Goal: Task Accomplishment & Management: Manage account settings

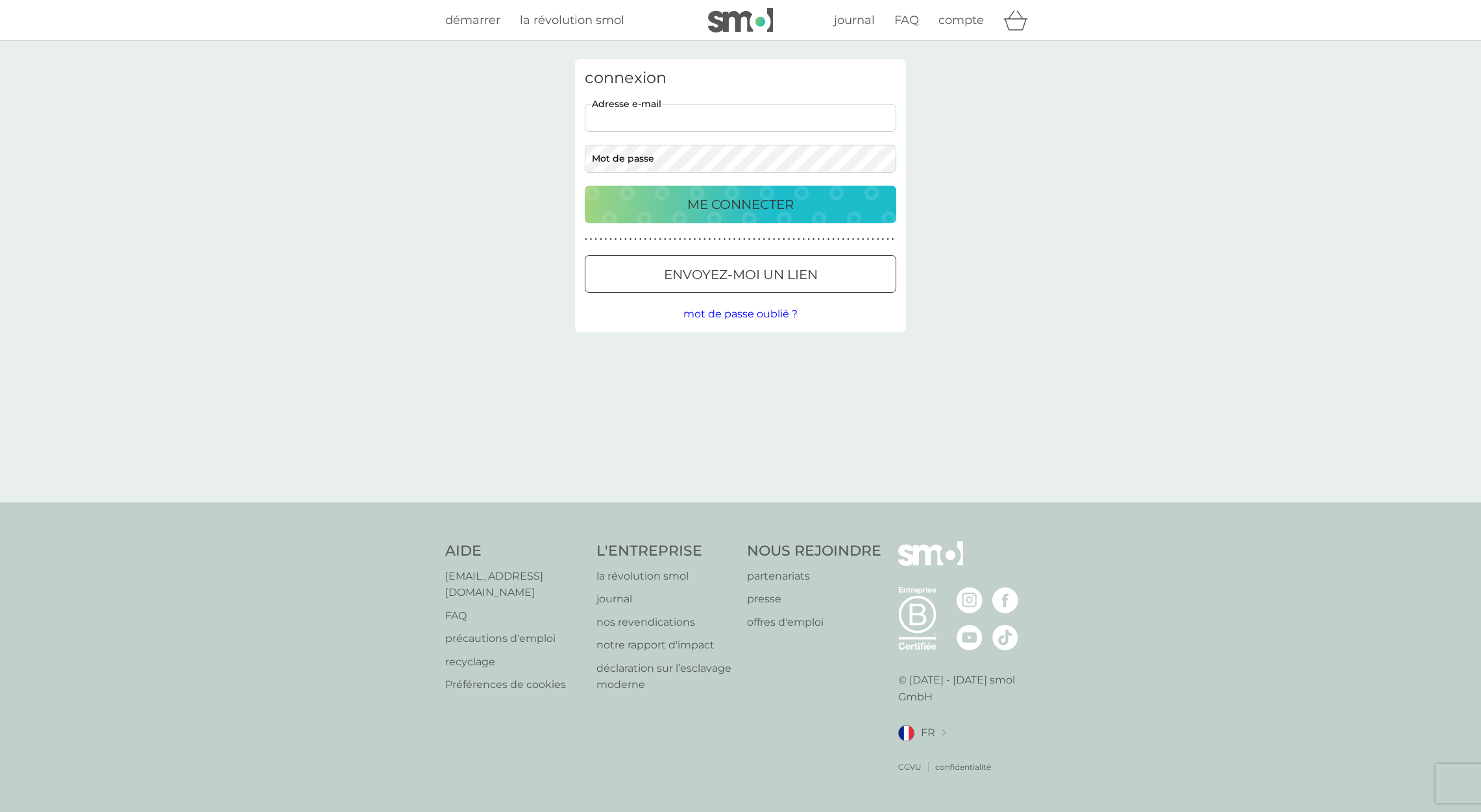
click at [679, 116] on input "adresse e-mail" at bounding box center [740, 117] width 311 height 28
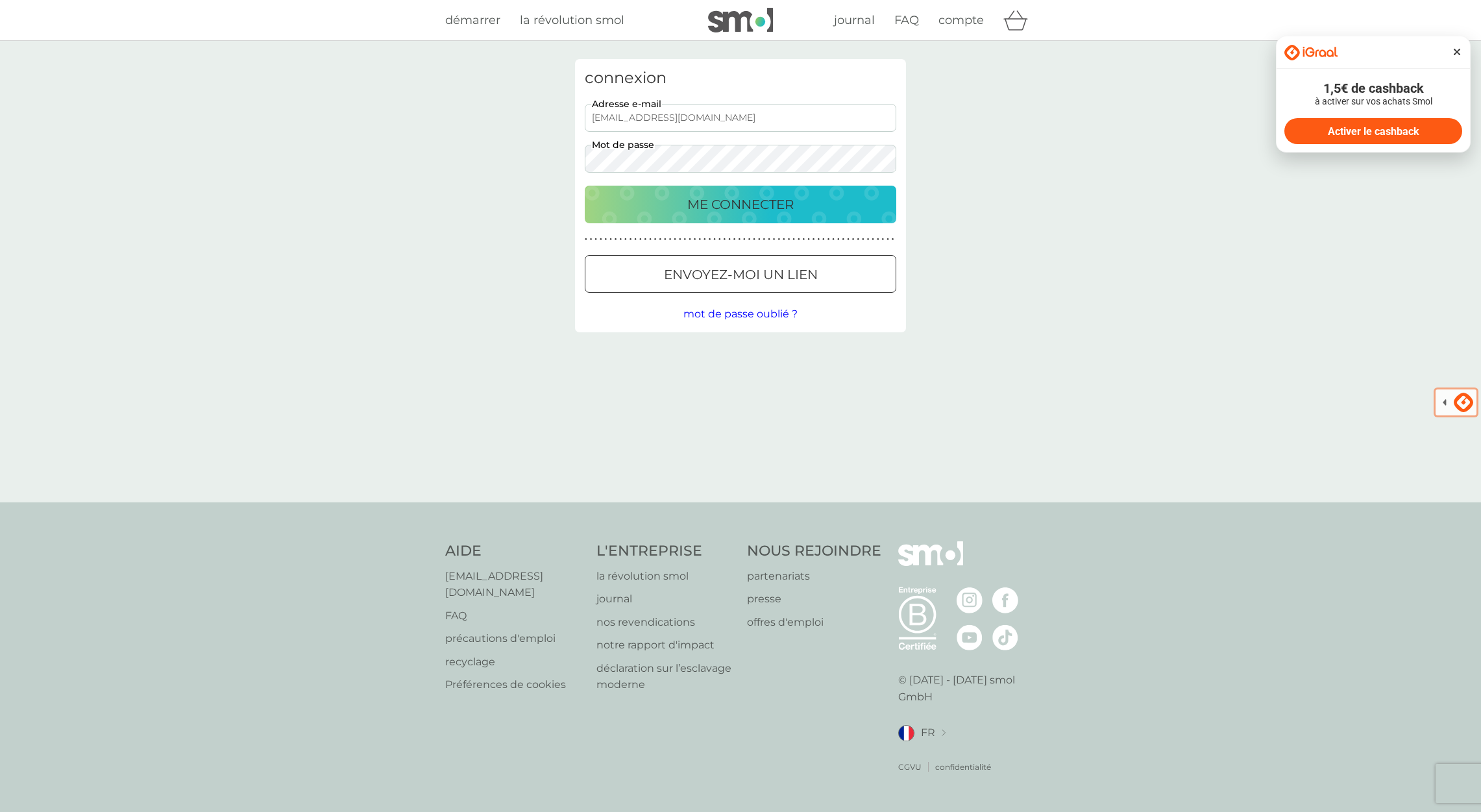
click at [716, 206] on p "ME CONNECTER" at bounding box center [740, 204] width 106 height 21
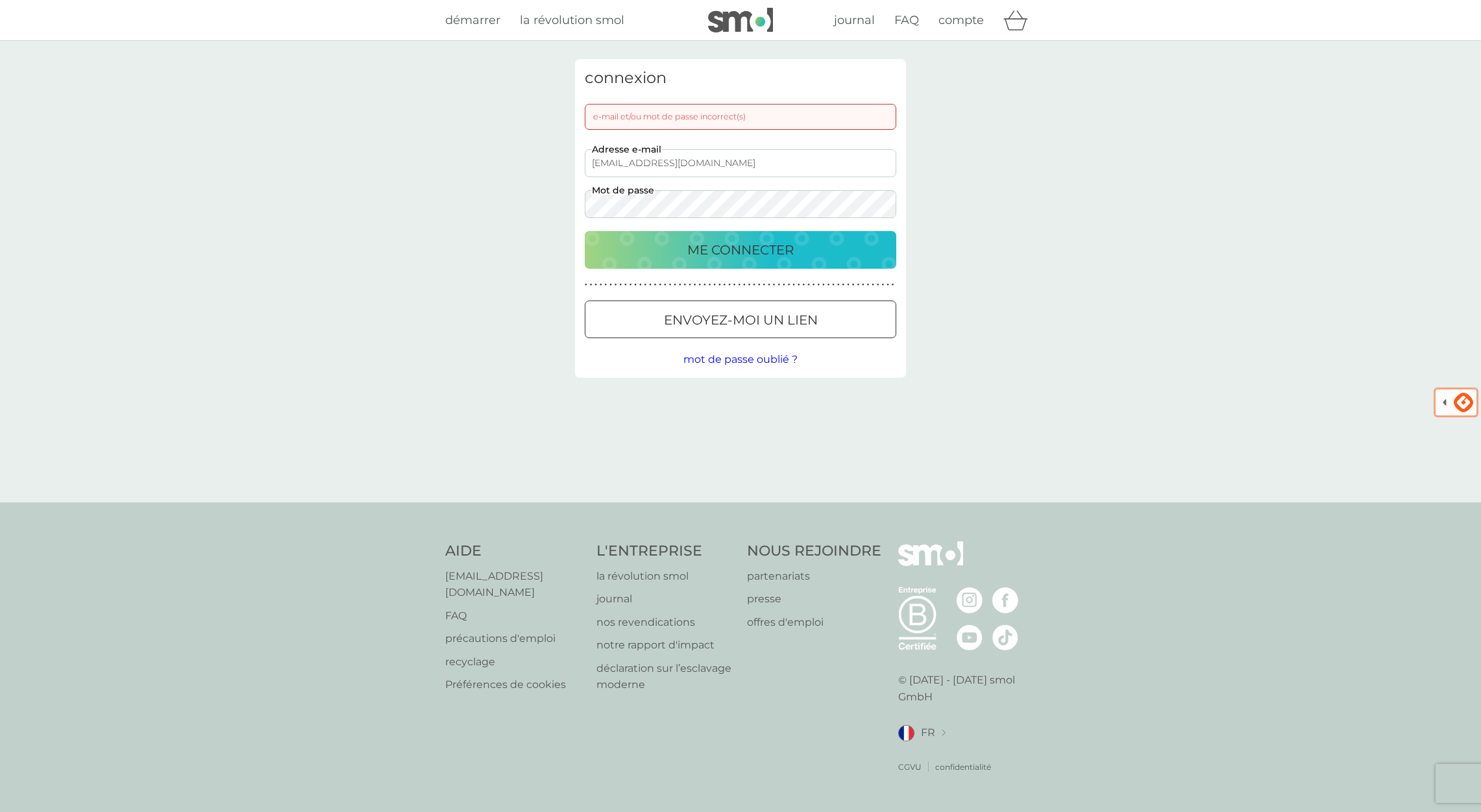
click at [727, 165] on input "[EMAIL_ADDRESS][DOMAIN_NAME]" at bounding box center [740, 163] width 311 height 28
click at [729, 161] on input "[EMAIL_ADDRESS][DOMAIN_NAME]" at bounding box center [740, 163] width 311 height 28
click at [740, 253] on p "ME CONNECTER" at bounding box center [740, 250] width 106 height 21
click at [705, 163] on input "convale145@gmail.com" at bounding box center [740, 163] width 311 height 28
type input "c"
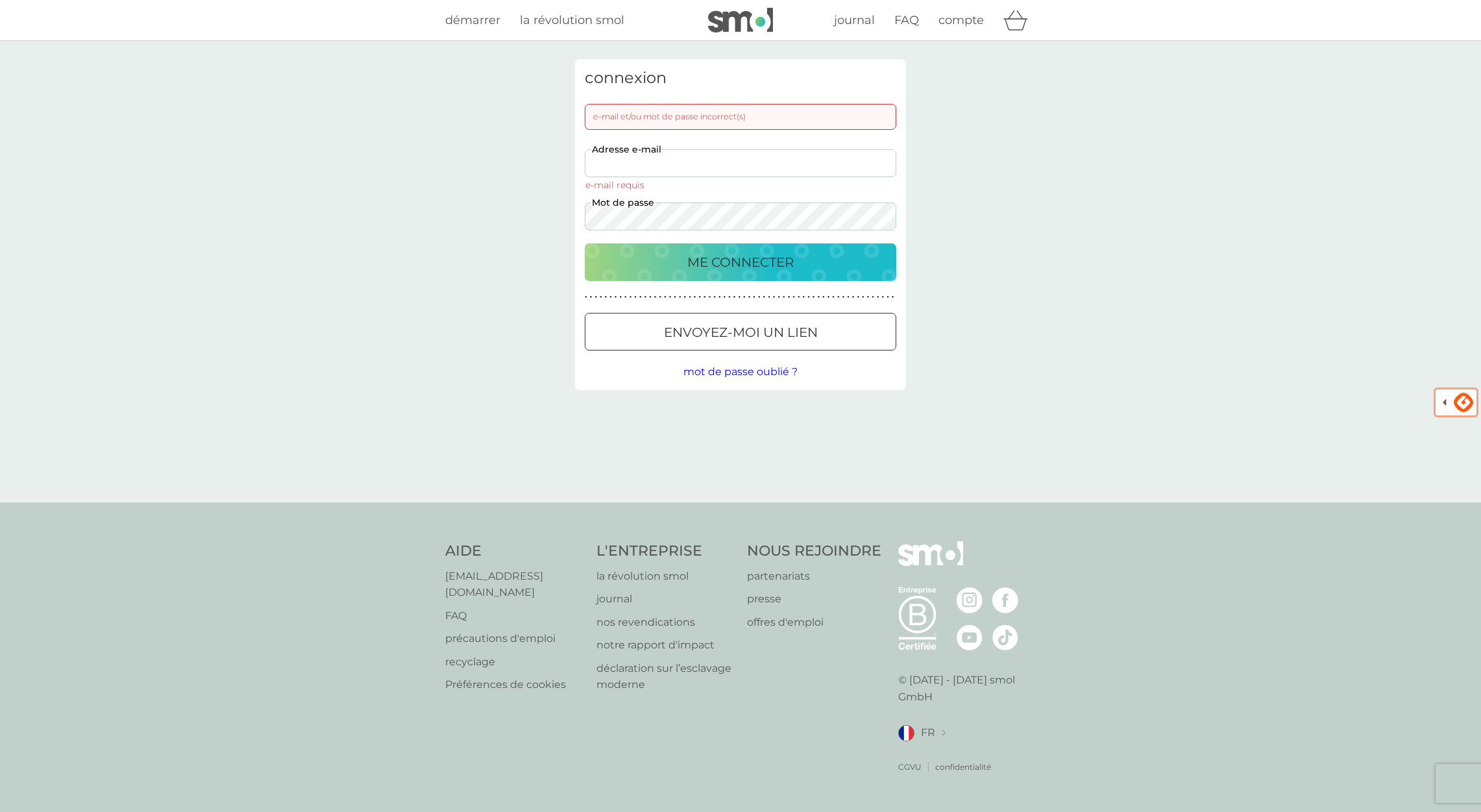
click at [687, 167] on input "adresse e-mail" at bounding box center [740, 163] width 311 height 28
type input "[EMAIL_ADDRESS][DOMAIN_NAME]"
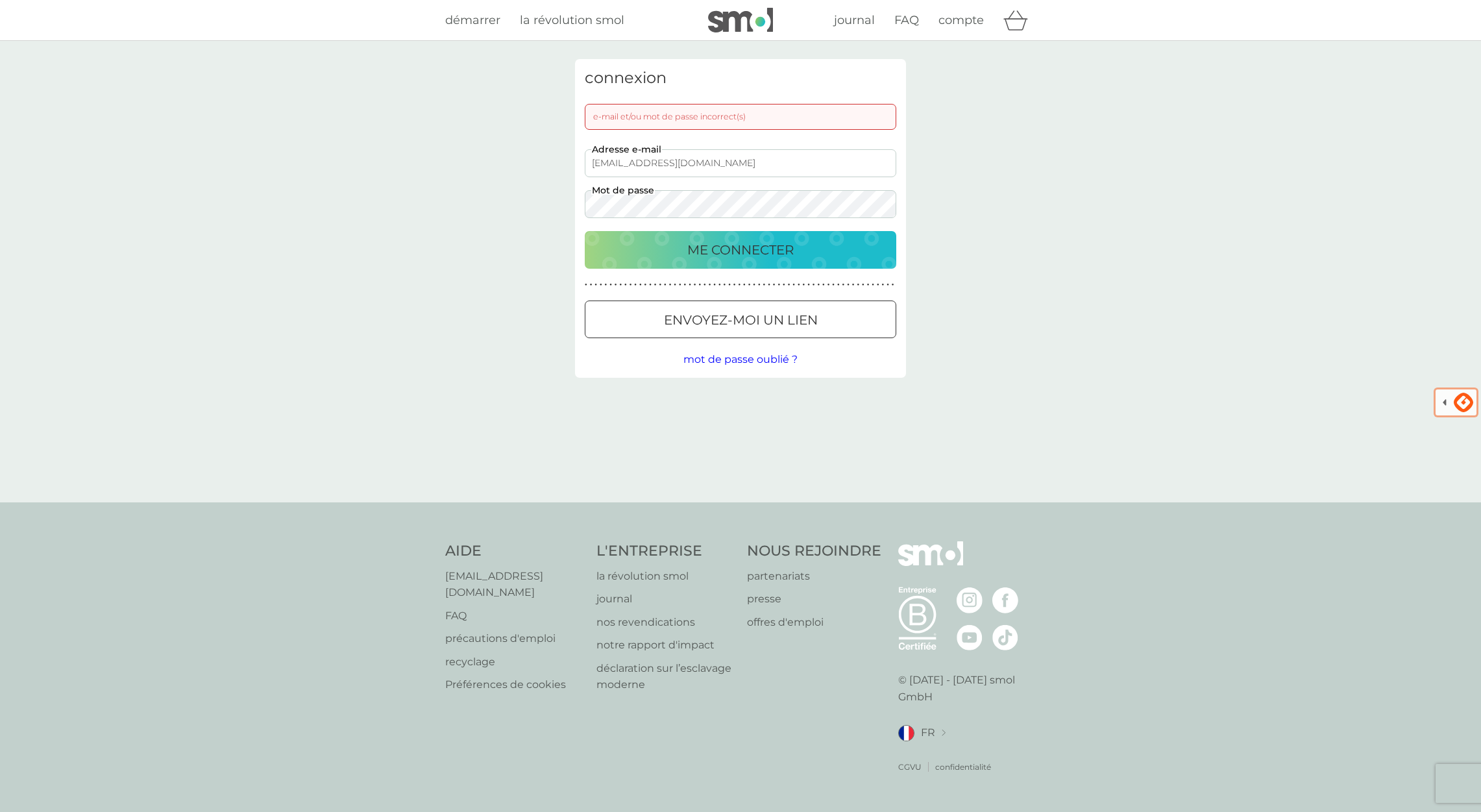
click at [708, 254] on p "ME CONNECTER" at bounding box center [740, 250] width 106 height 21
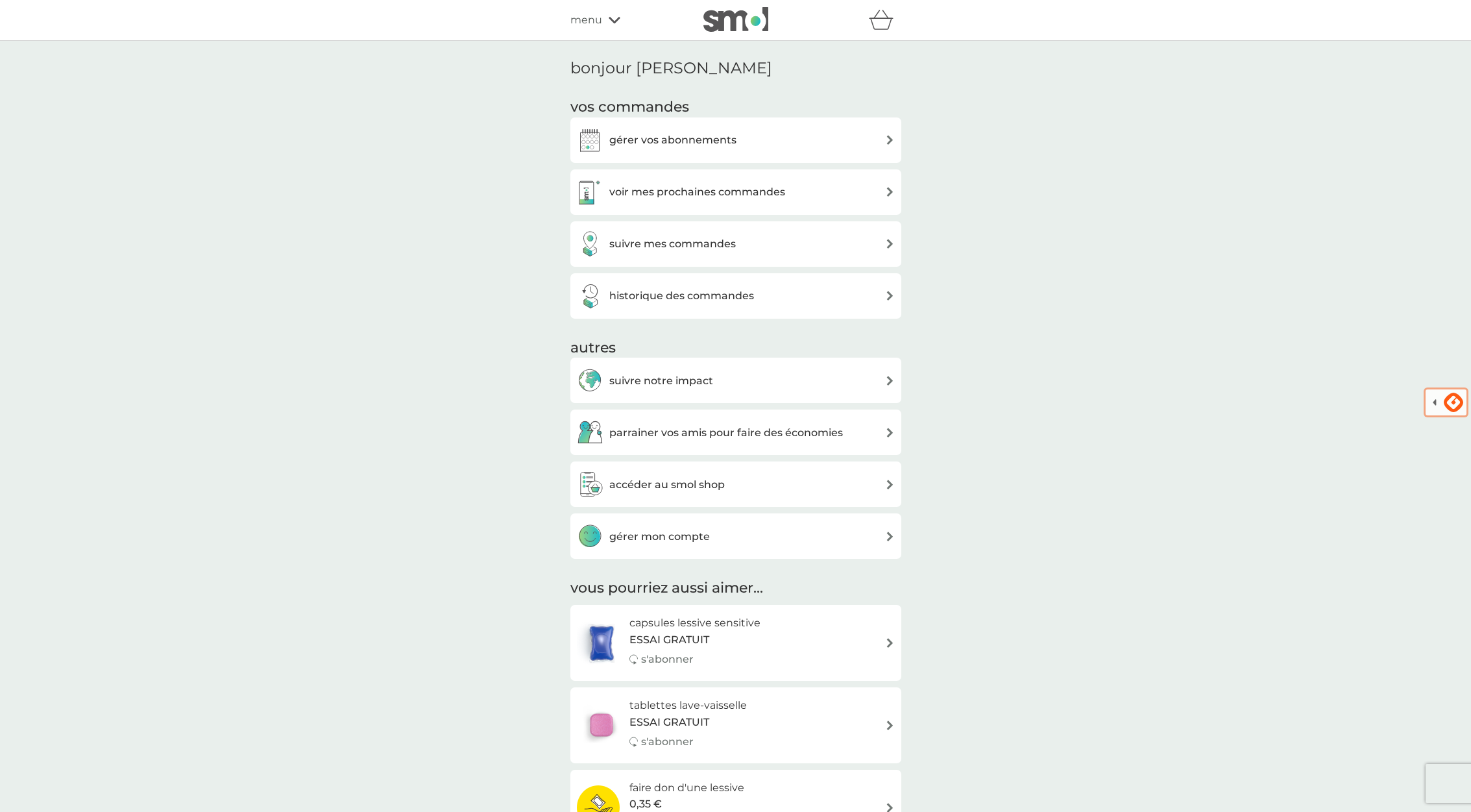
click at [825, 140] on div "gérer vos abonnements" at bounding box center [736, 140] width 318 height 26
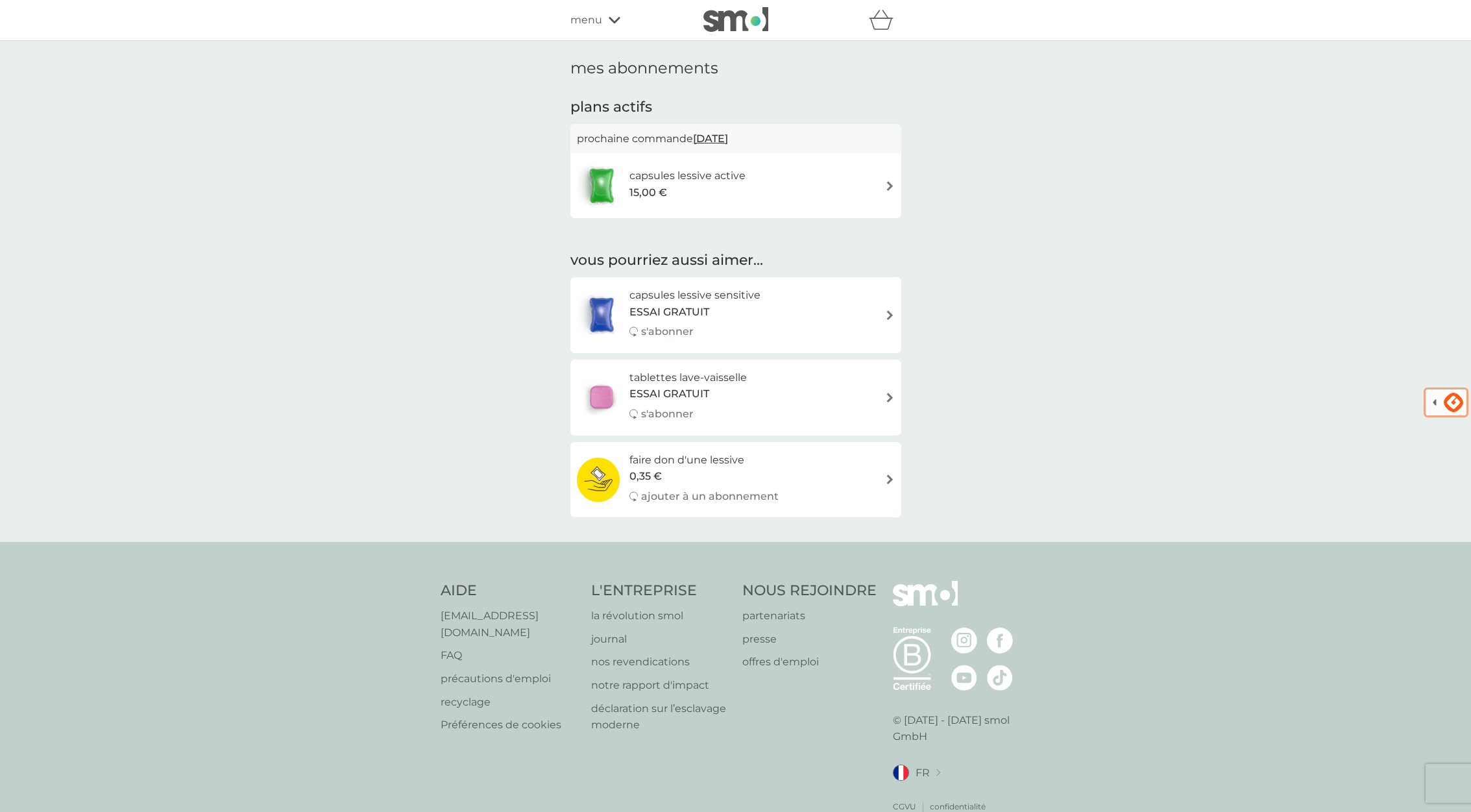
click at [869, 183] on div "capsules lessive active 15,00 €" at bounding box center [736, 186] width 318 height 46
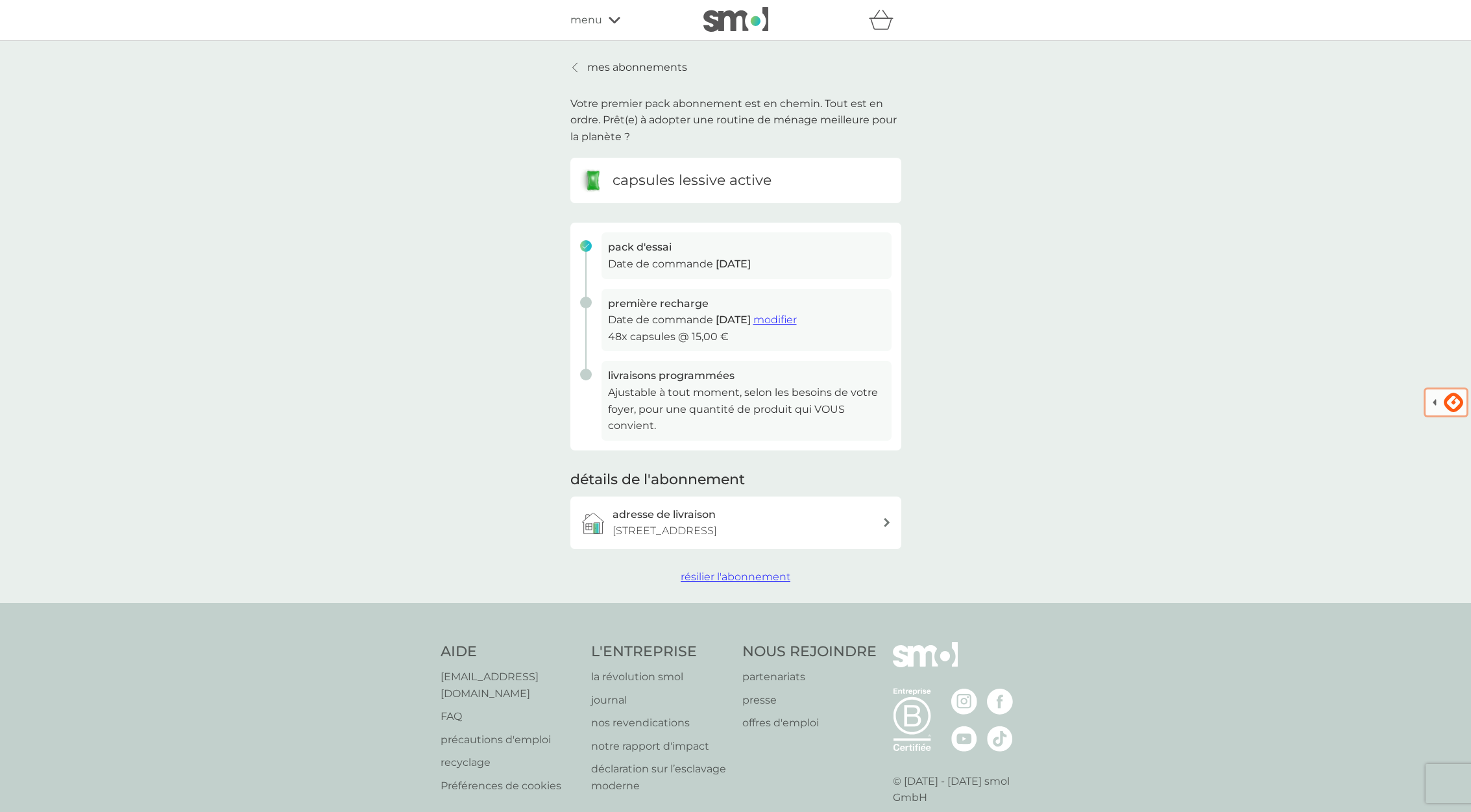
click at [576, 69] on icon at bounding box center [575, 67] width 5 height 11
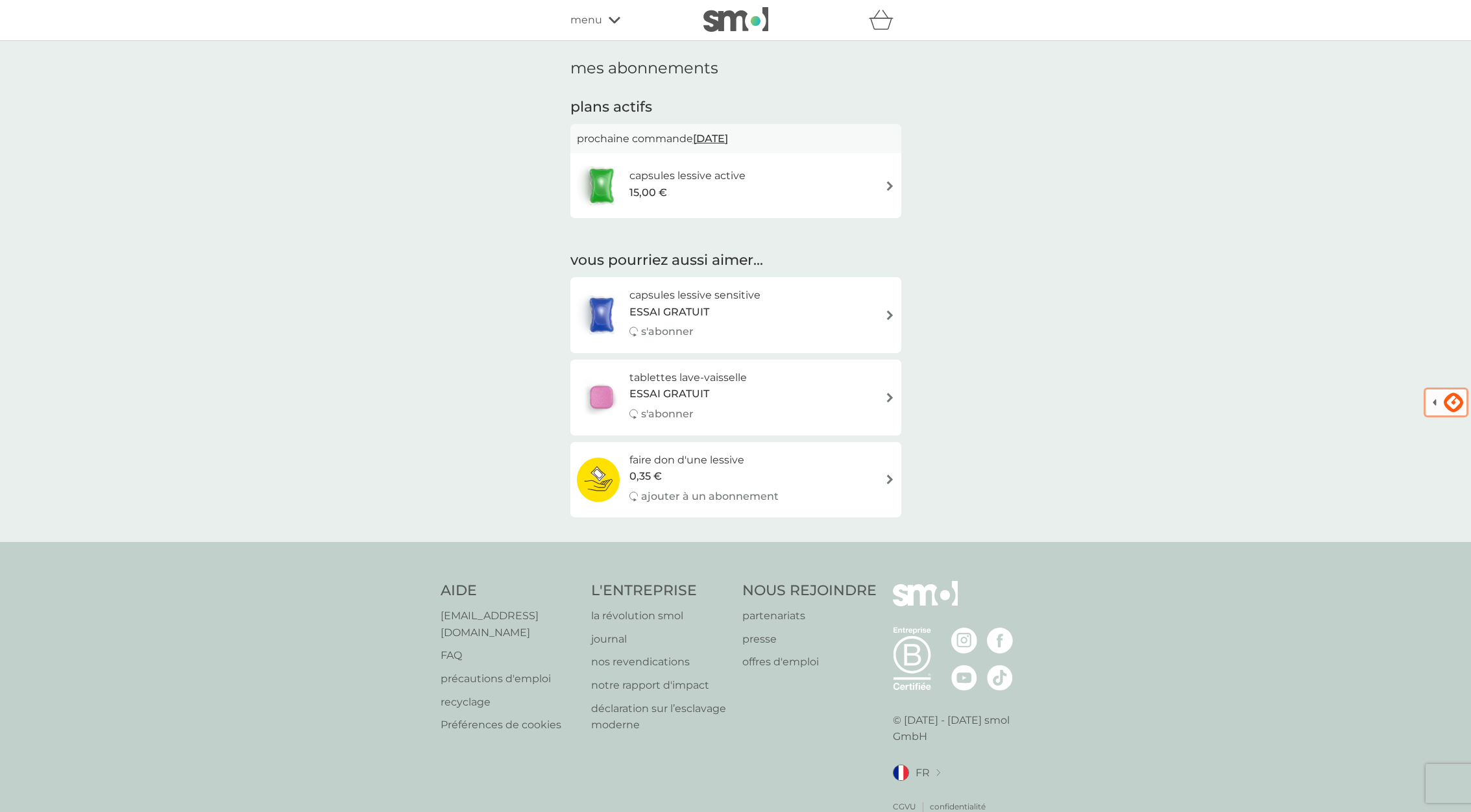
click at [613, 22] on icon at bounding box center [615, 20] width 11 height 6
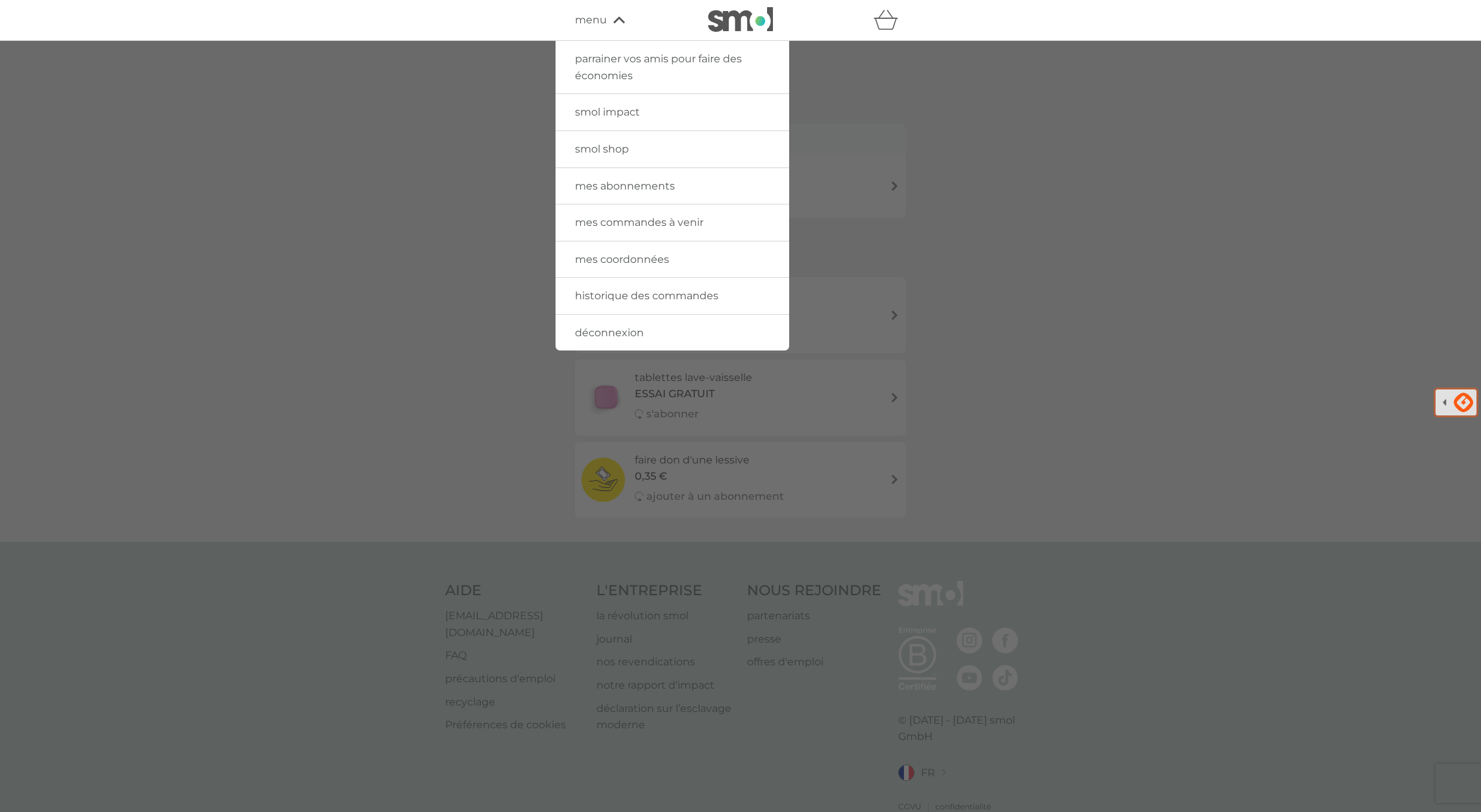
click at [638, 300] on span "historique des commandes" at bounding box center [647, 295] width 143 height 12
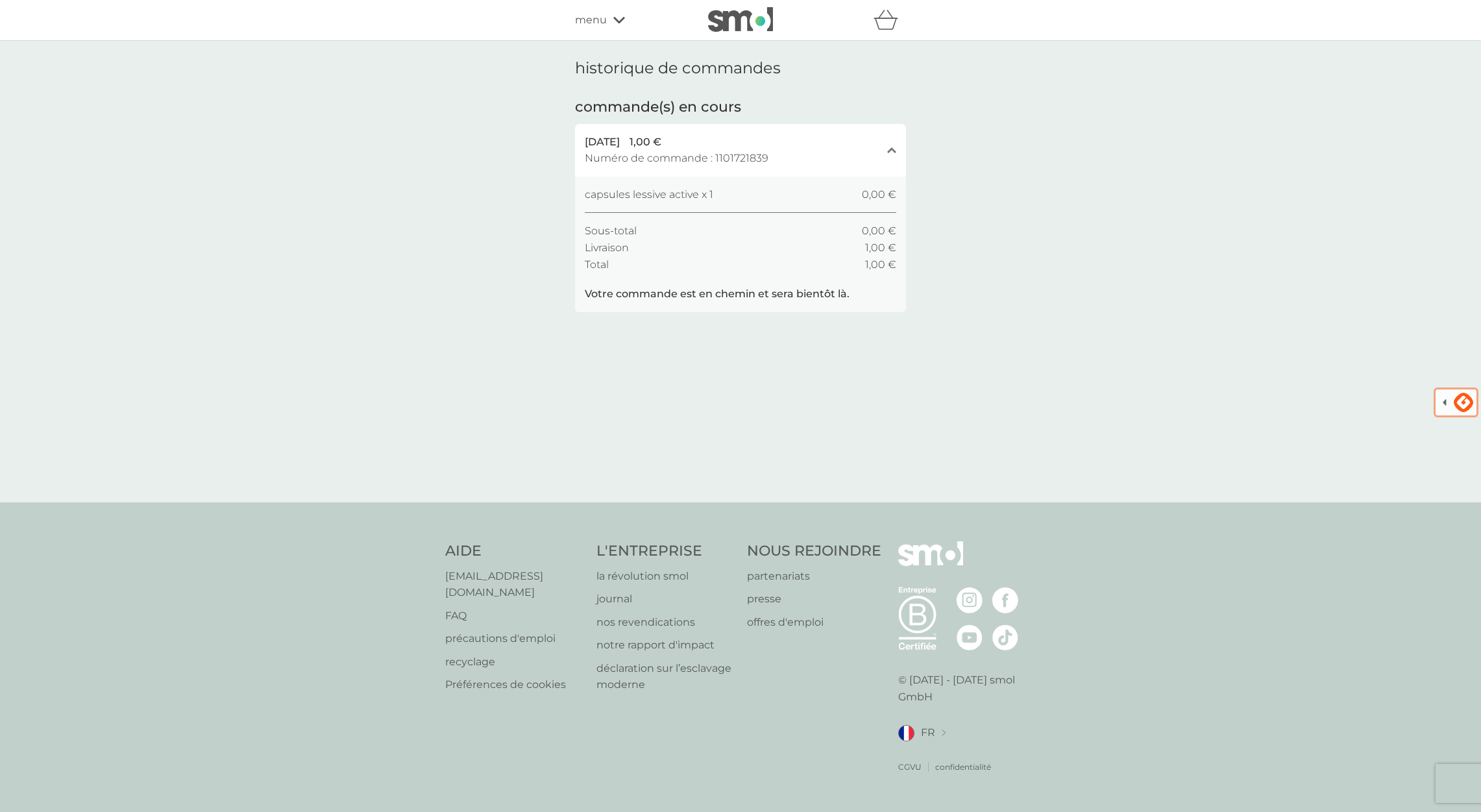
click at [617, 17] on icon at bounding box center [619, 20] width 11 height 8
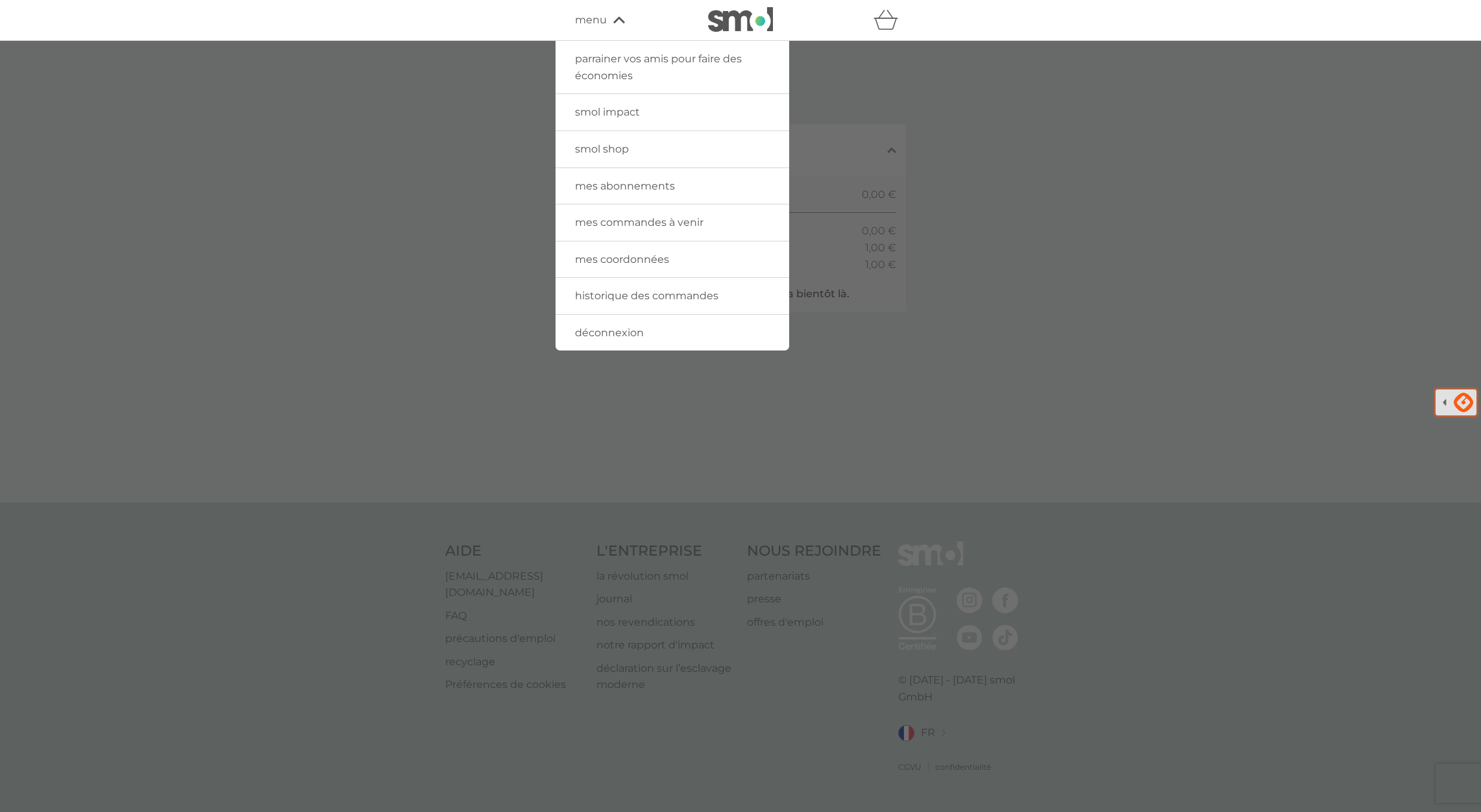
click at [631, 187] on span "mes abonnements" at bounding box center [625, 186] width 100 height 12
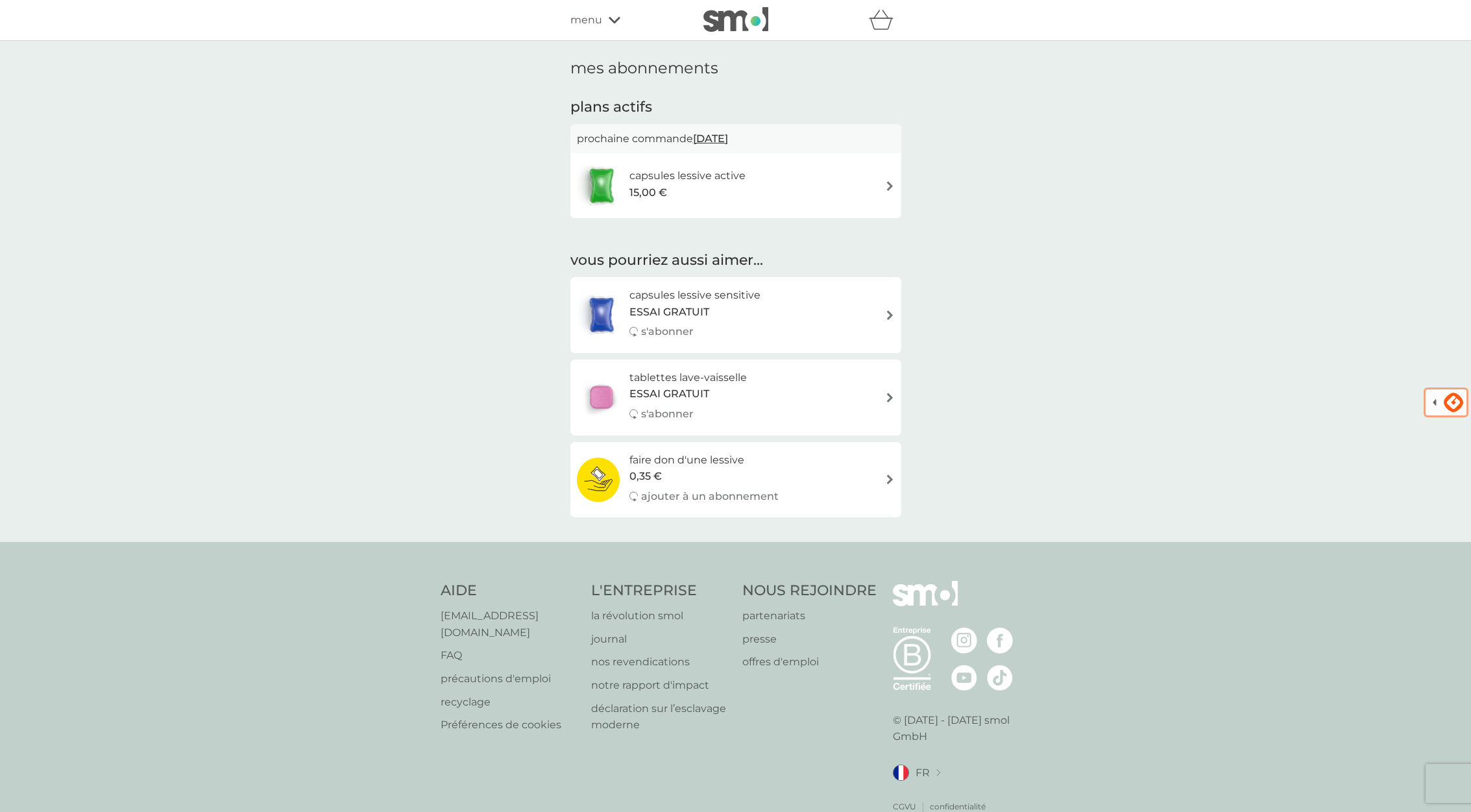
click at [862, 188] on div "capsules lessive active 15,00 €" at bounding box center [736, 186] width 318 height 46
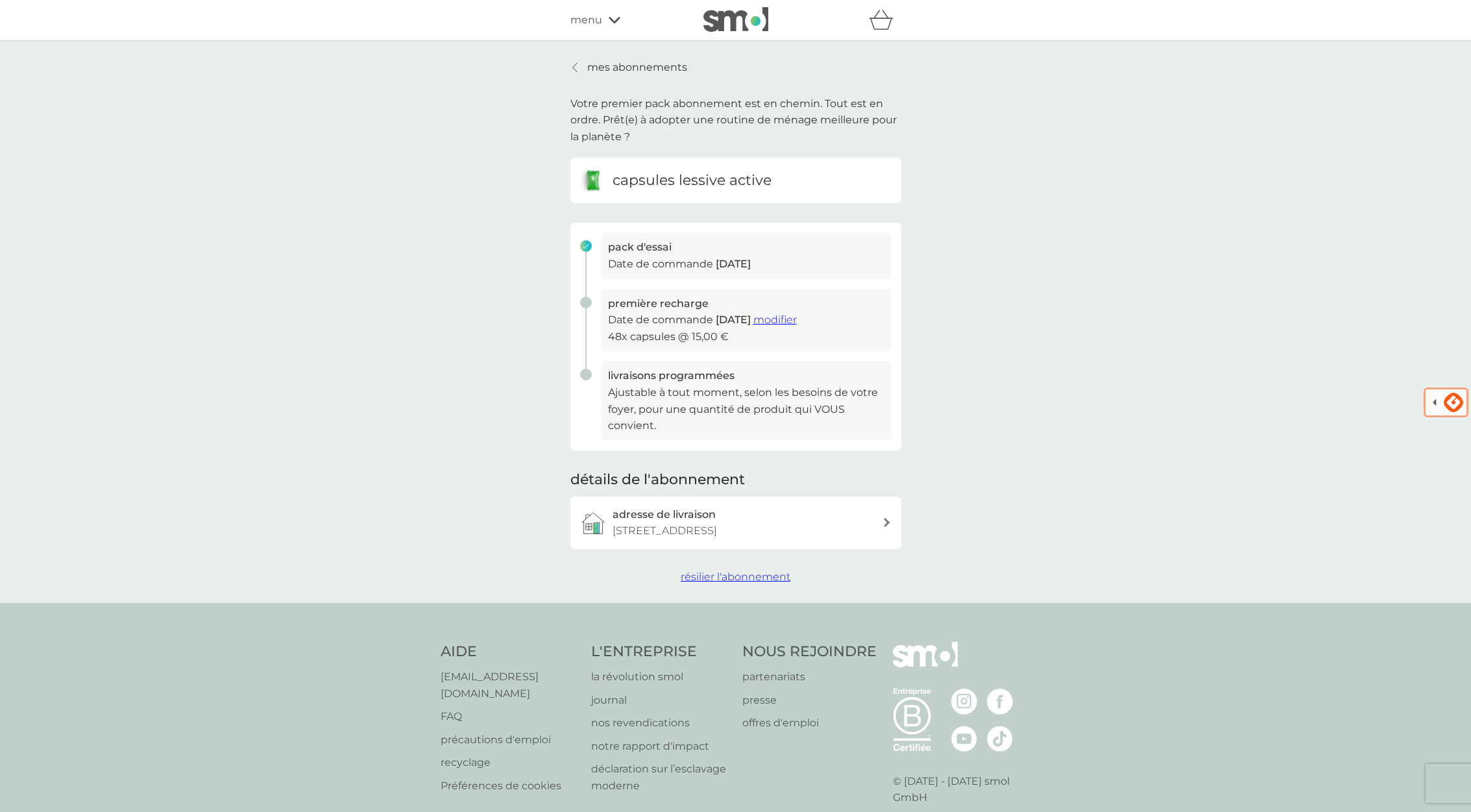
click at [717, 527] on p "[STREET_ADDRESS]" at bounding box center [664, 531] width 104 height 17
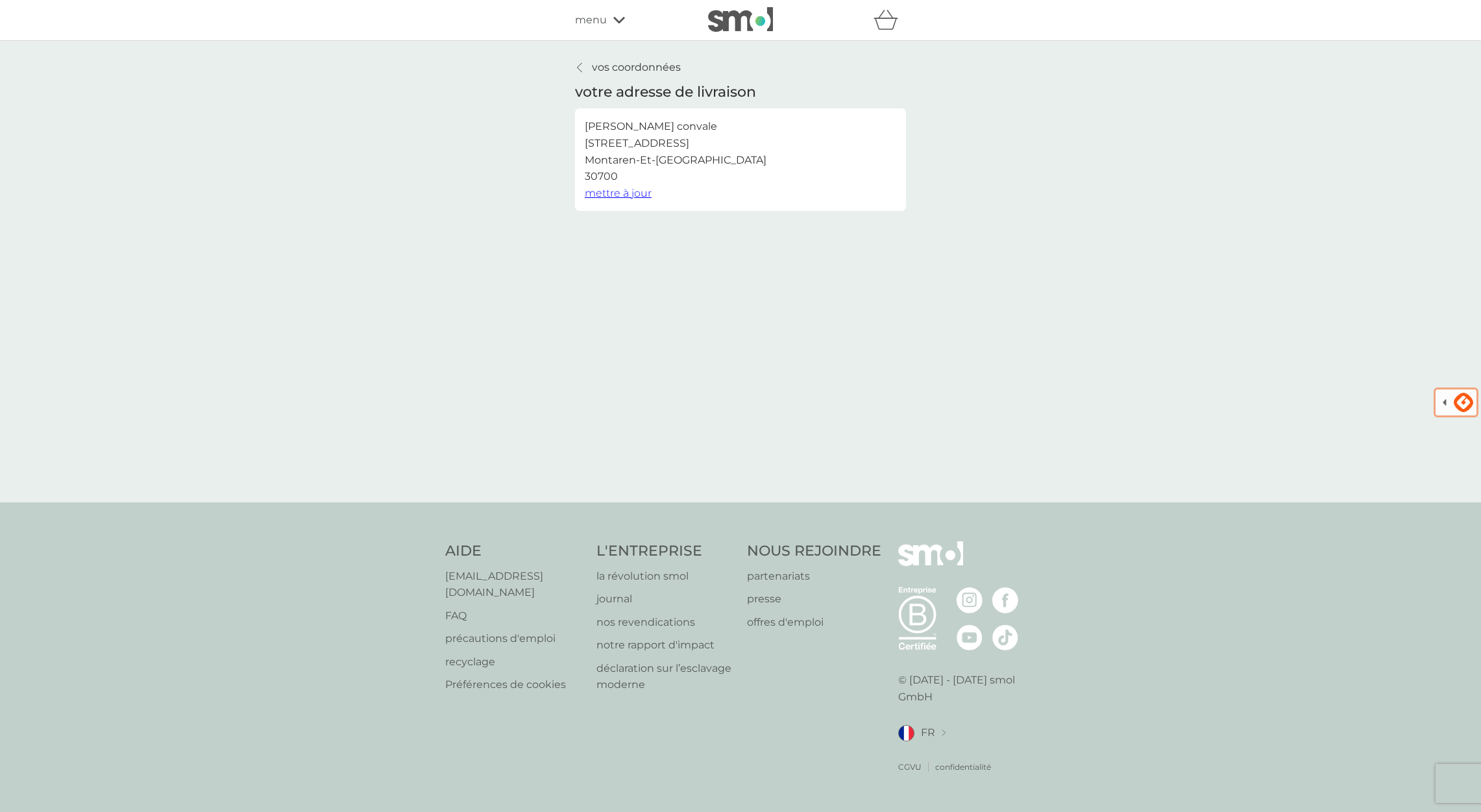
click at [616, 66] on p "vos coordonnées" at bounding box center [636, 68] width 89 height 17
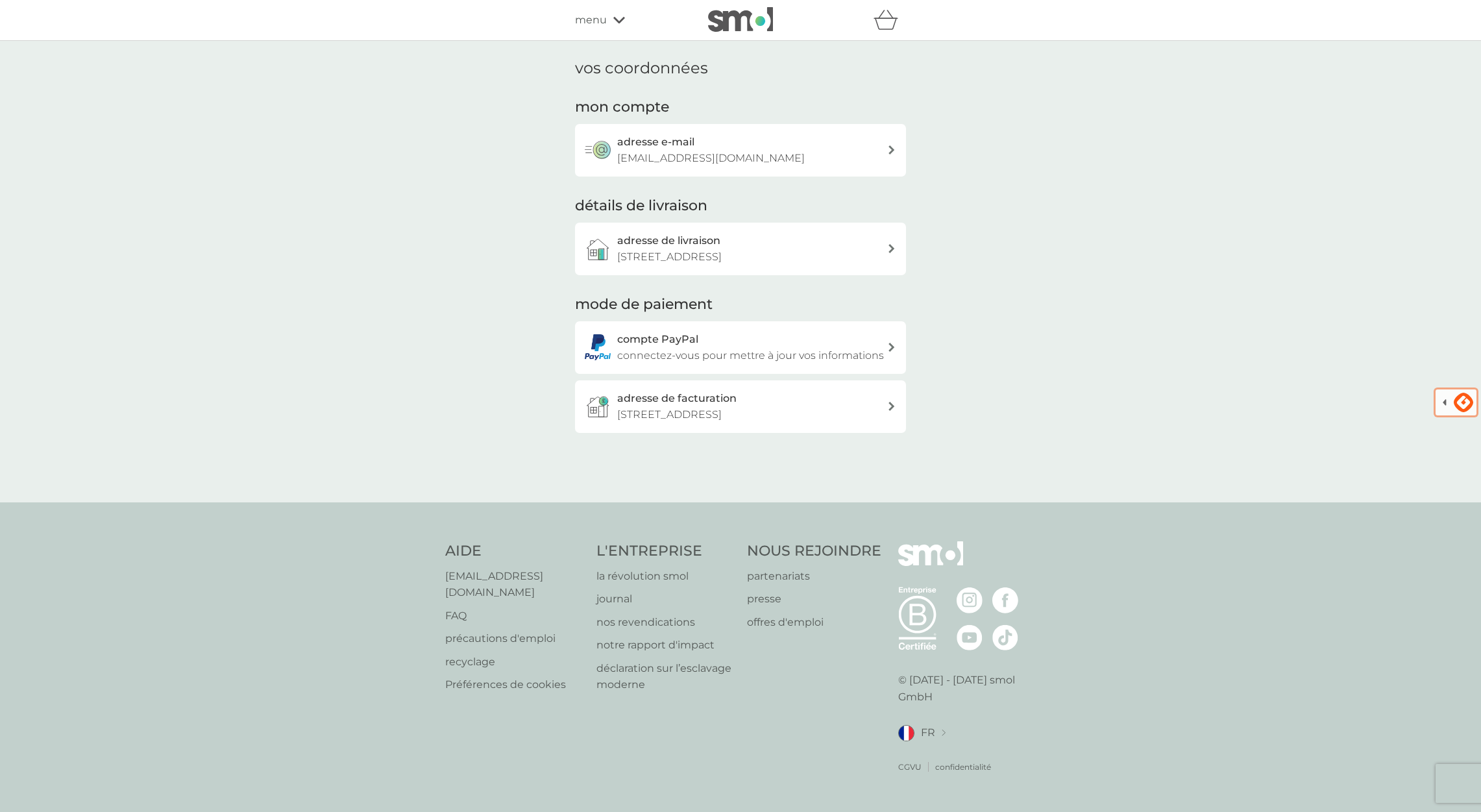
click at [599, 19] on span "menu" at bounding box center [591, 20] width 32 height 17
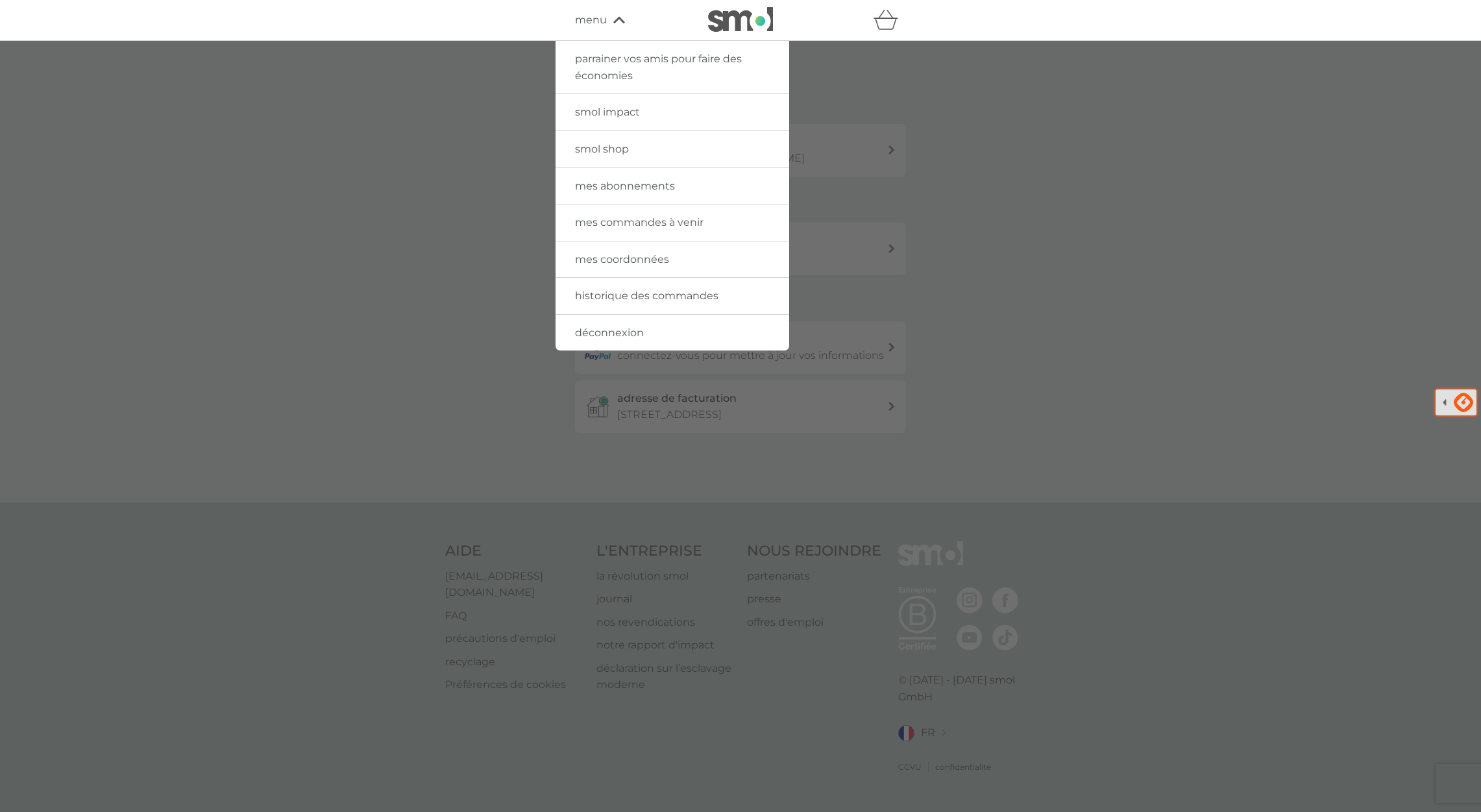
click at [629, 188] on span "mes abonnements" at bounding box center [625, 186] width 100 height 12
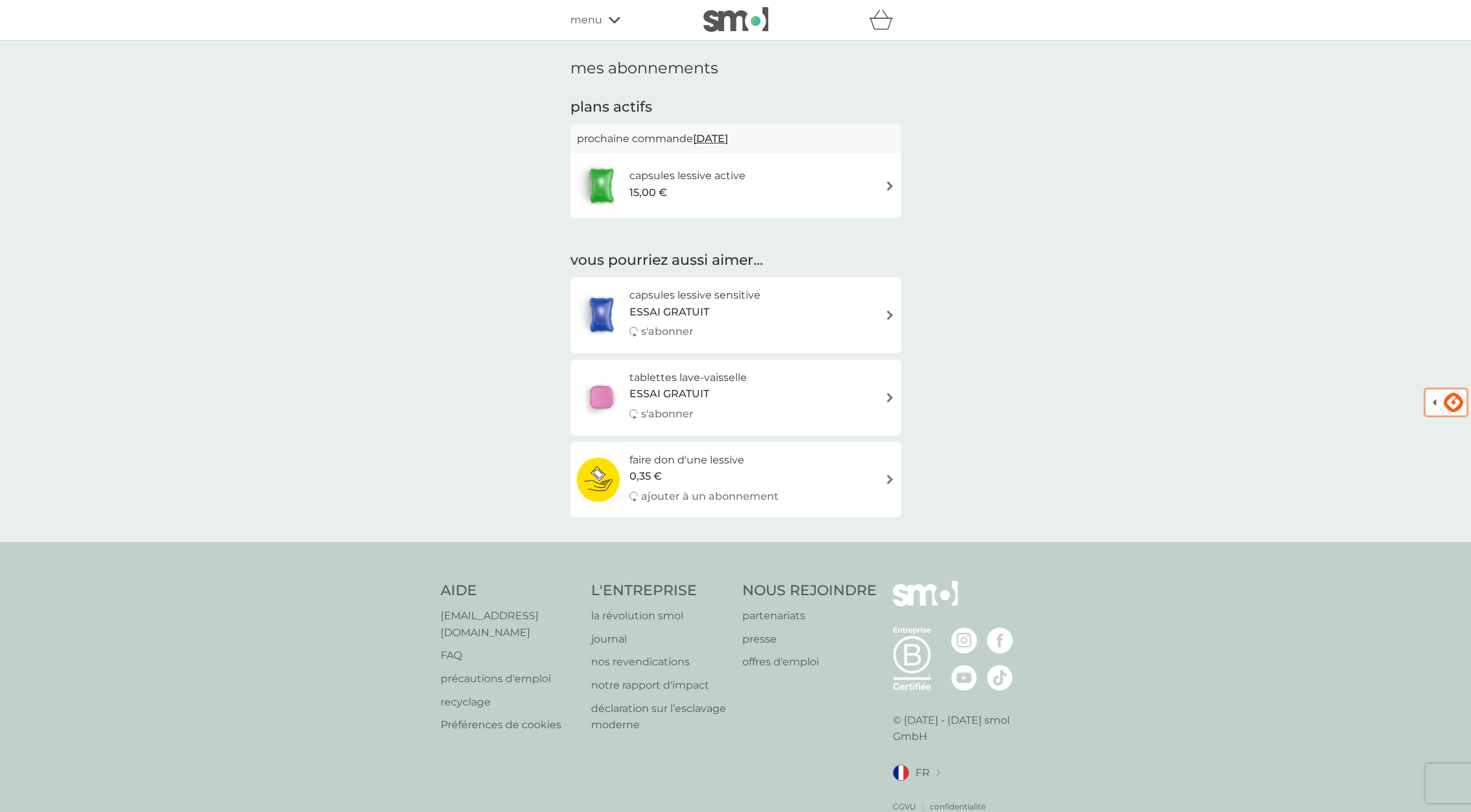
click at [840, 318] on div "capsules lessive sensitive ESSAI GRATUIT s'abonner" at bounding box center [736, 315] width 318 height 56
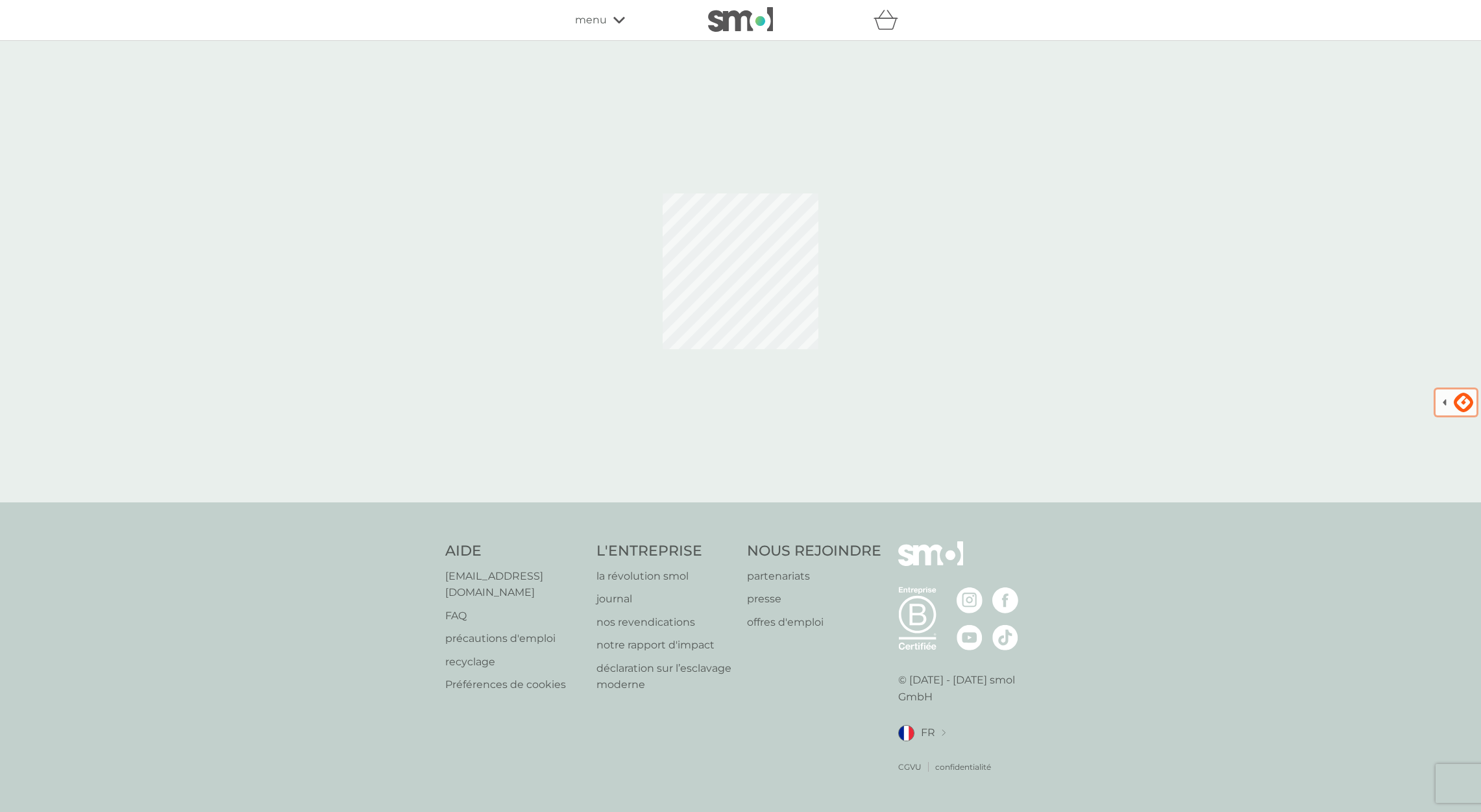
select select "84"
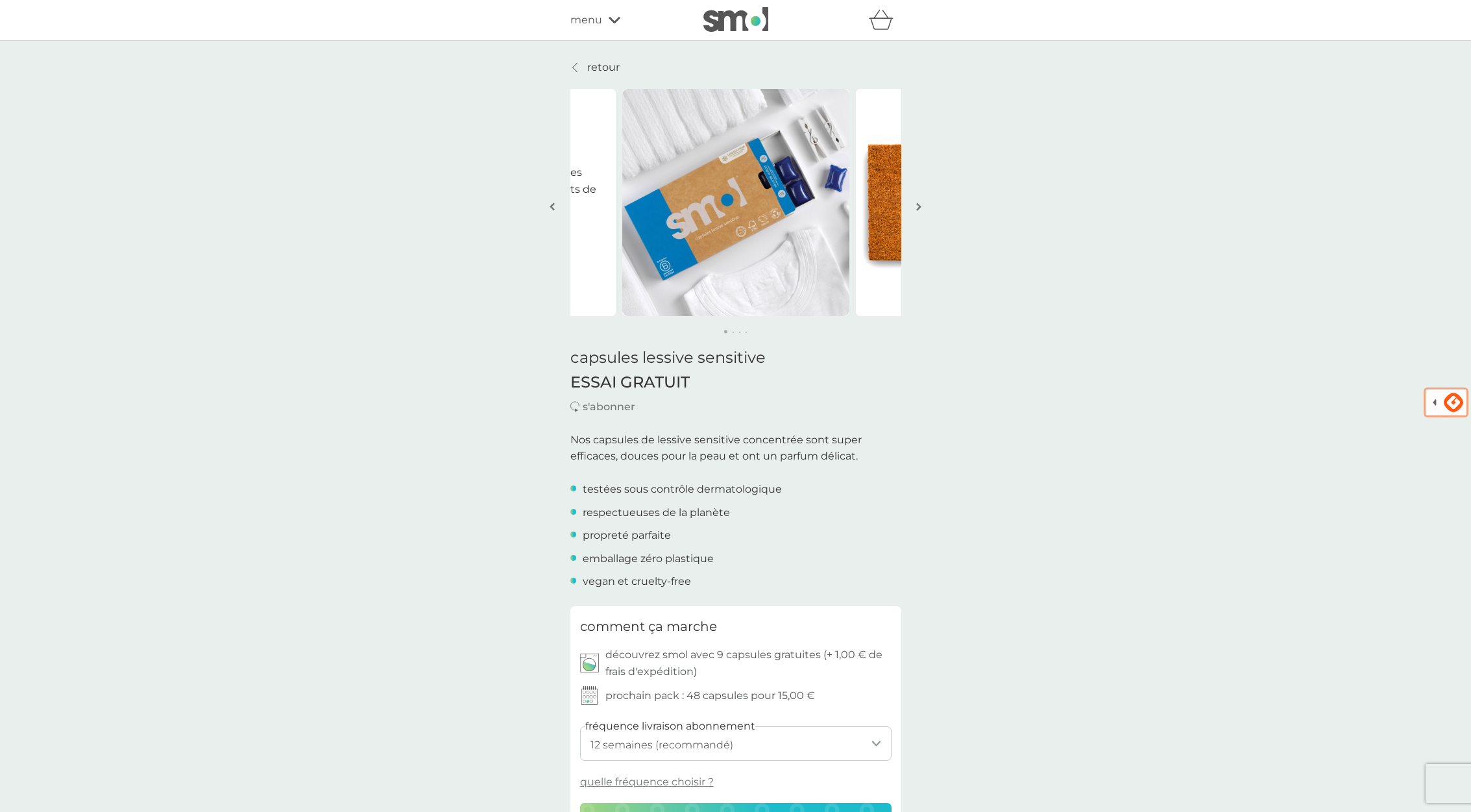
click at [580, 64] on div at bounding box center [575, 67] width 9 height 11
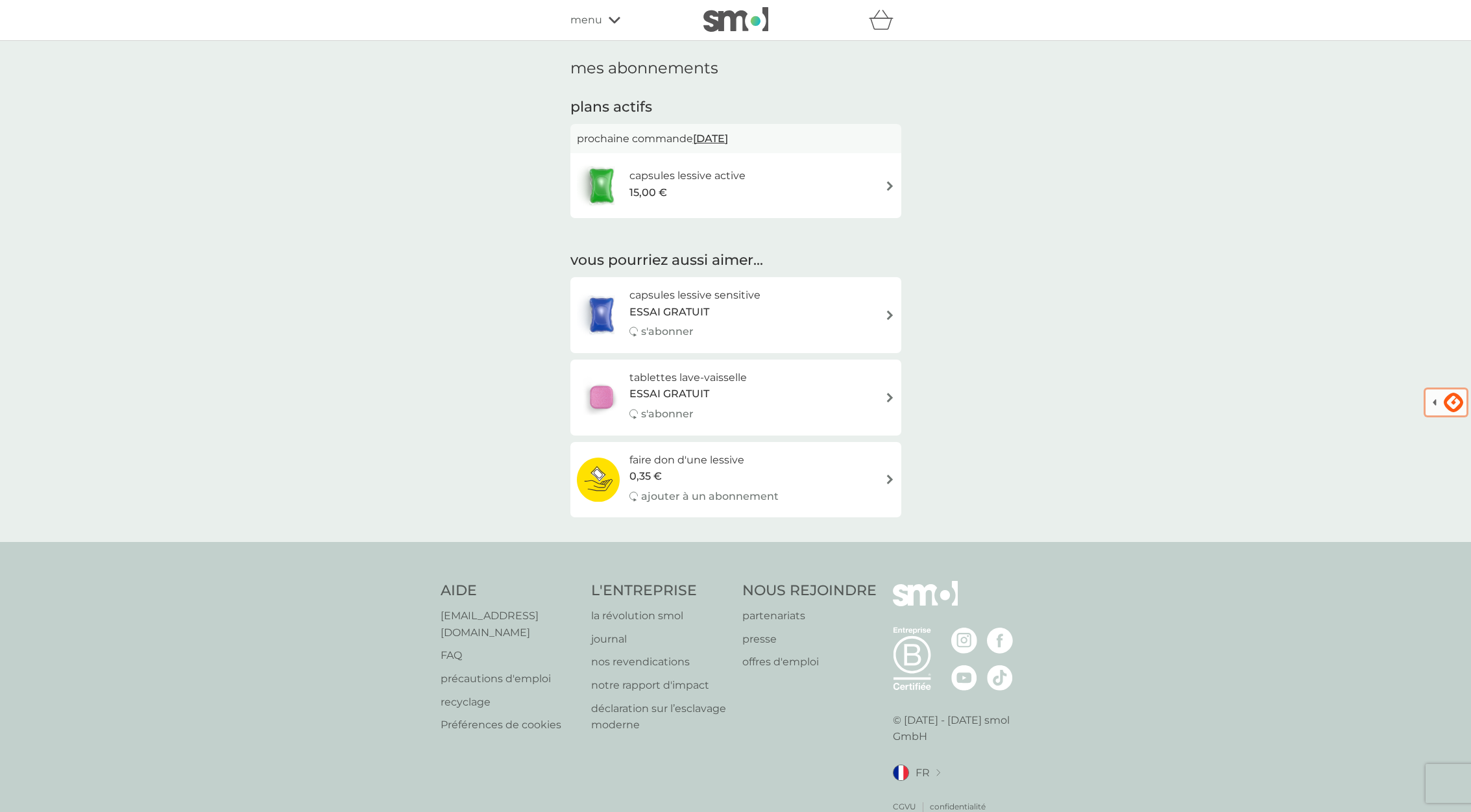
click at [881, 24] on icon "panier" at bounding box center [881, 20] width 25 height 20
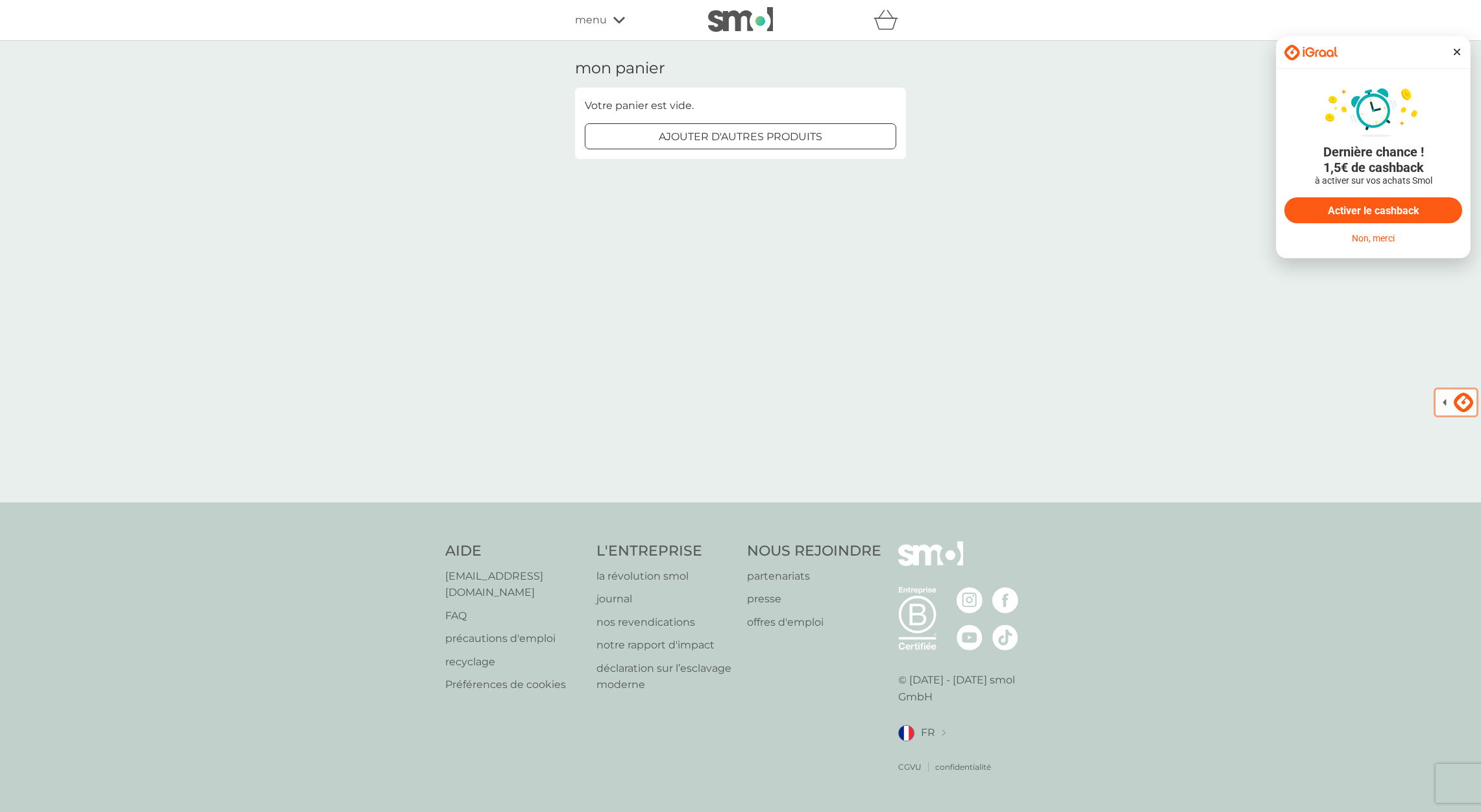
click at [619, 22] on icon at bounding box center [619, 20] width 11 height 6
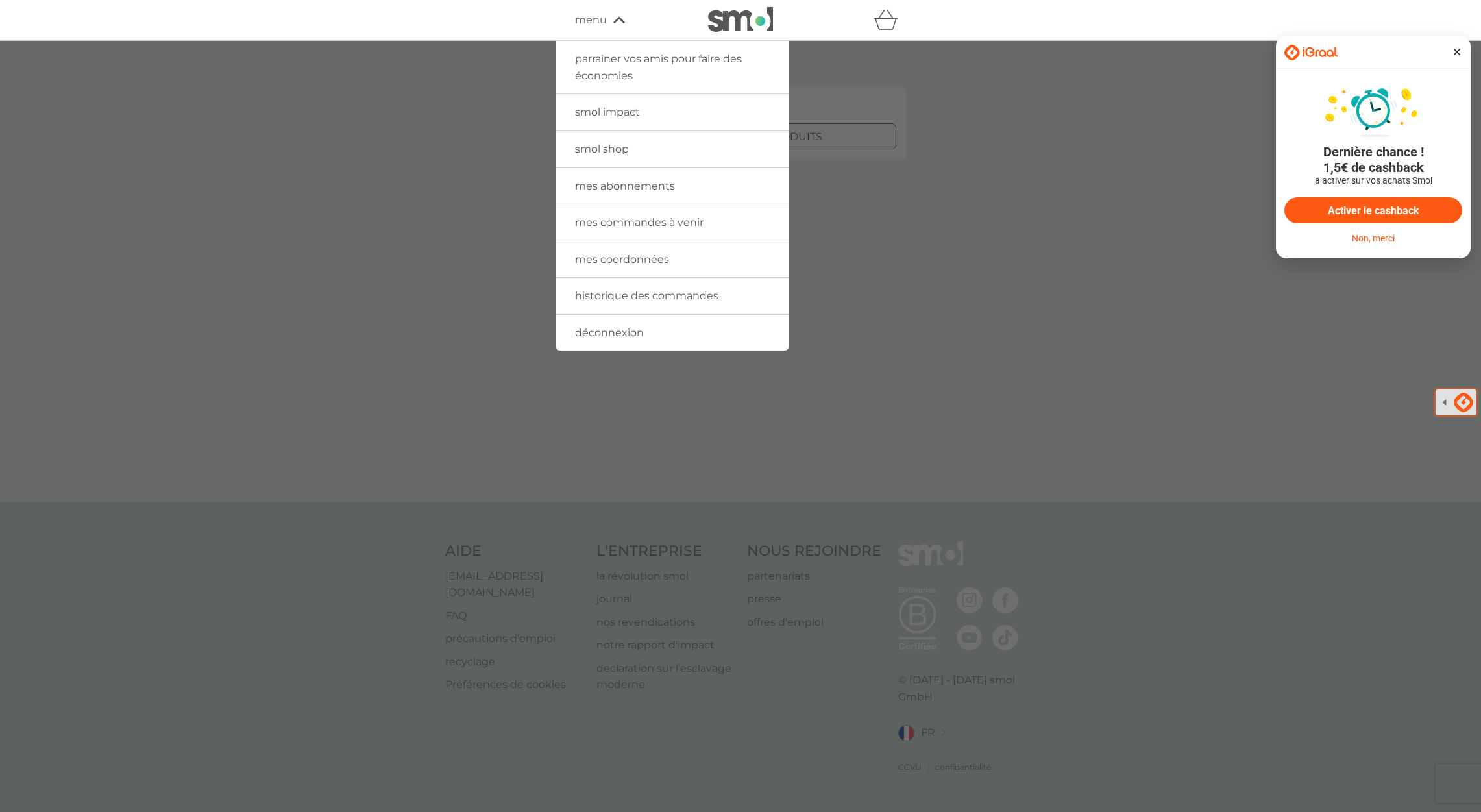
click at [627, 190] on span "mes abonnements" at bounding box center [625, 186] width 100 height 12
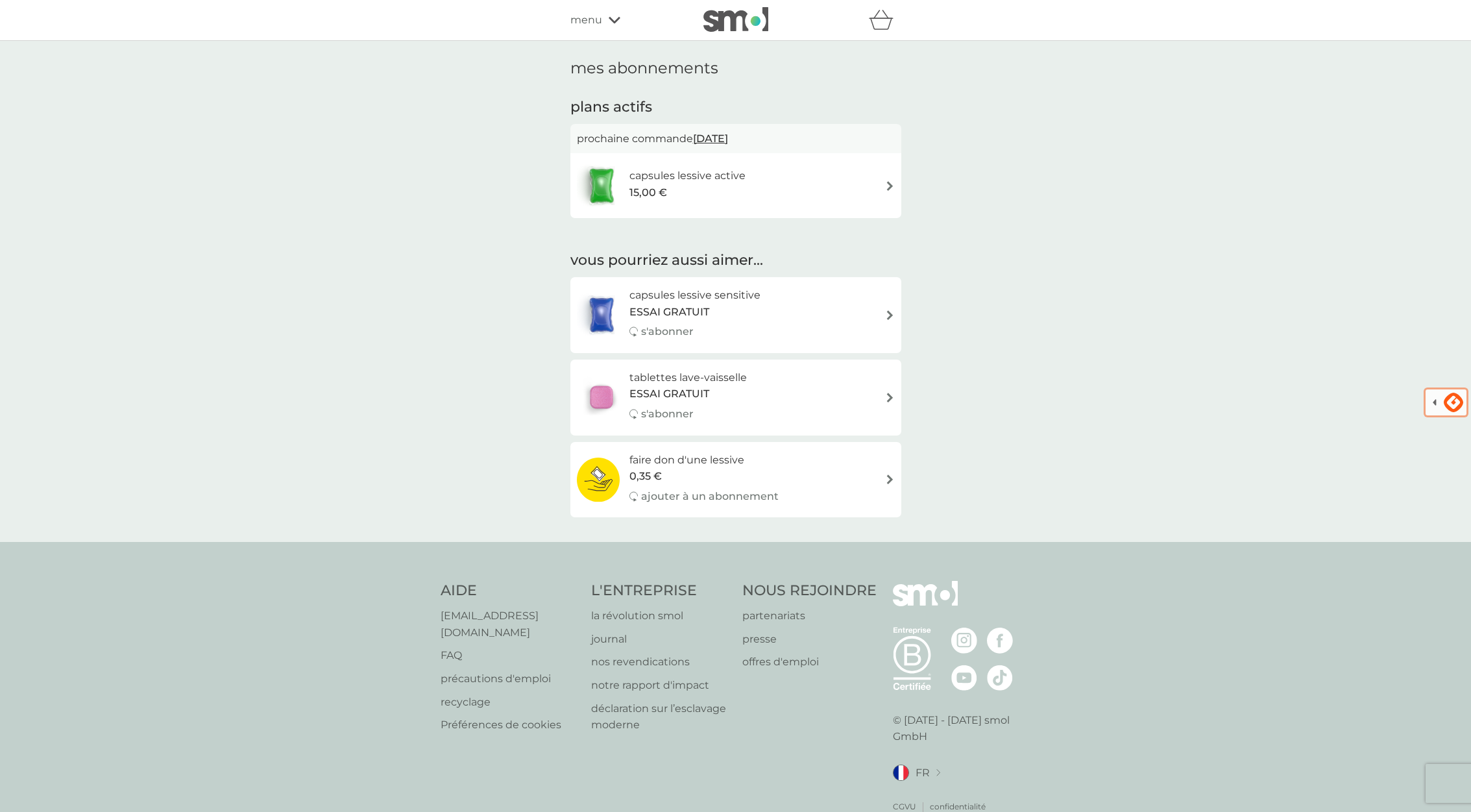
click at [727, 137] on span "[DATE]" at bounding box center [710, 138] width 35 height 25
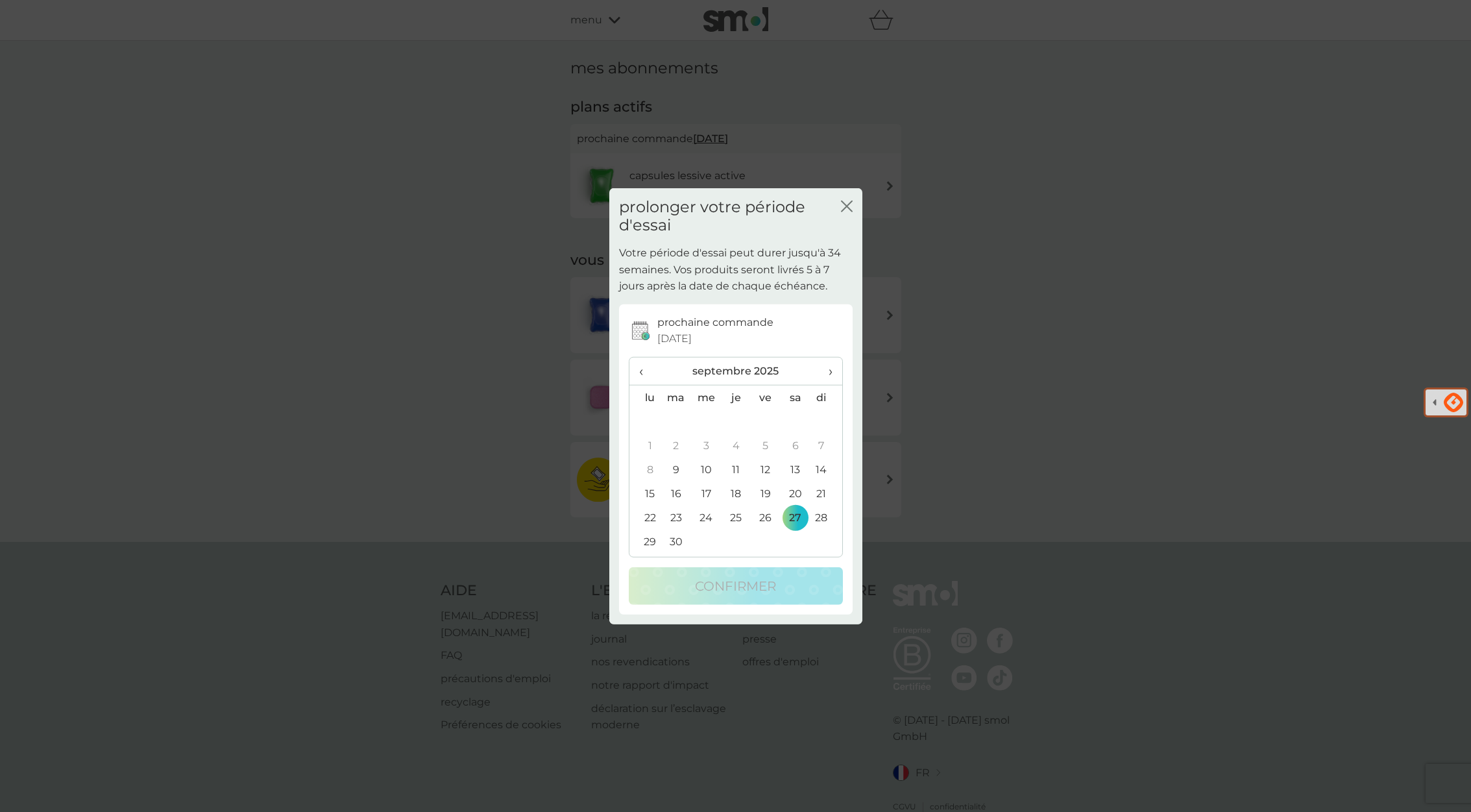
click at [847, 208] on icon "fermer" at bounding box center [846, 205] width 11 height 11
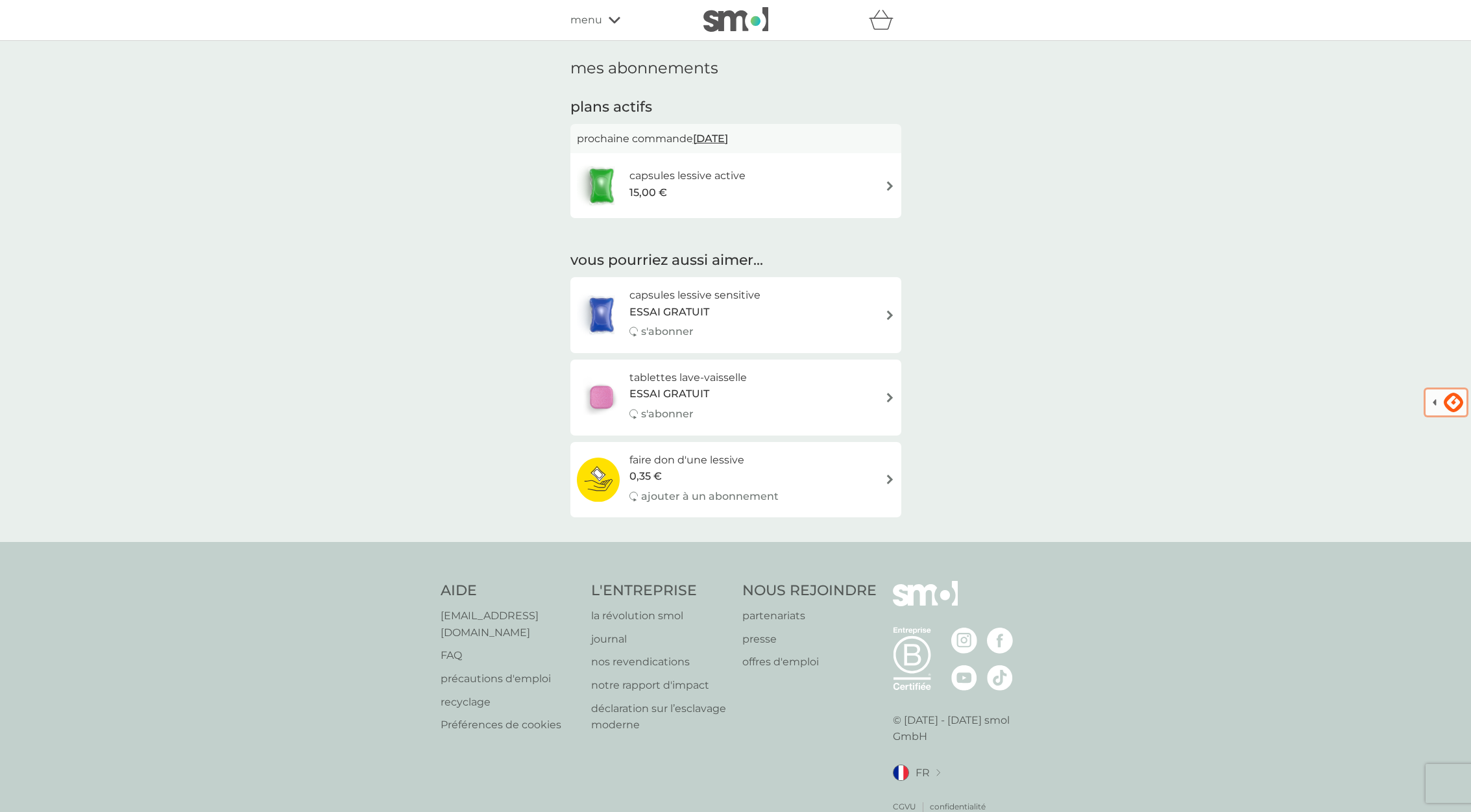
click at [881, 190] on div "capsules lessive active 15,00 €" at bounding box center [736, 186] width 318 height 46
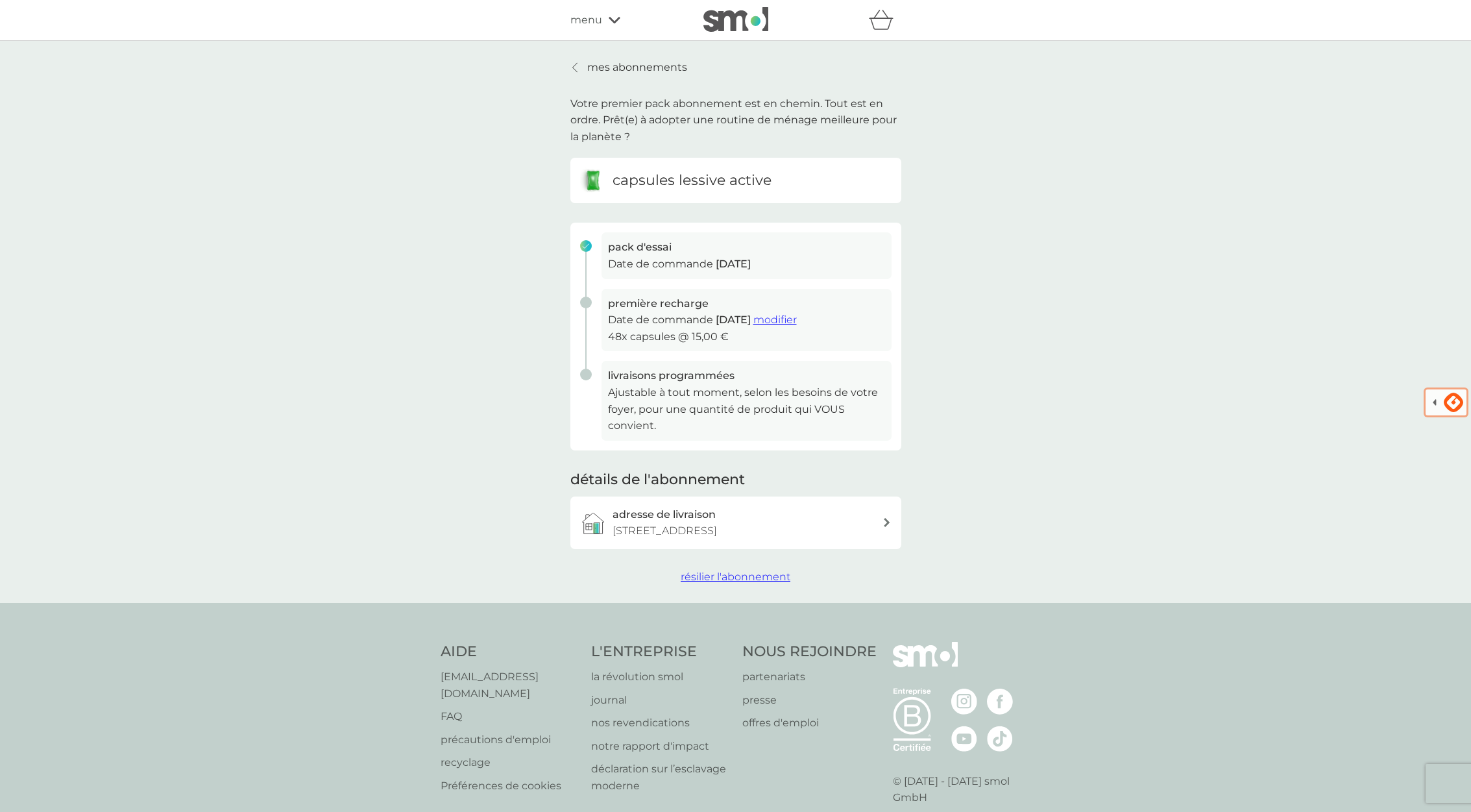
click at [797, 320] on span "modifier" at bounding box center [775, 319] width 44 height 12
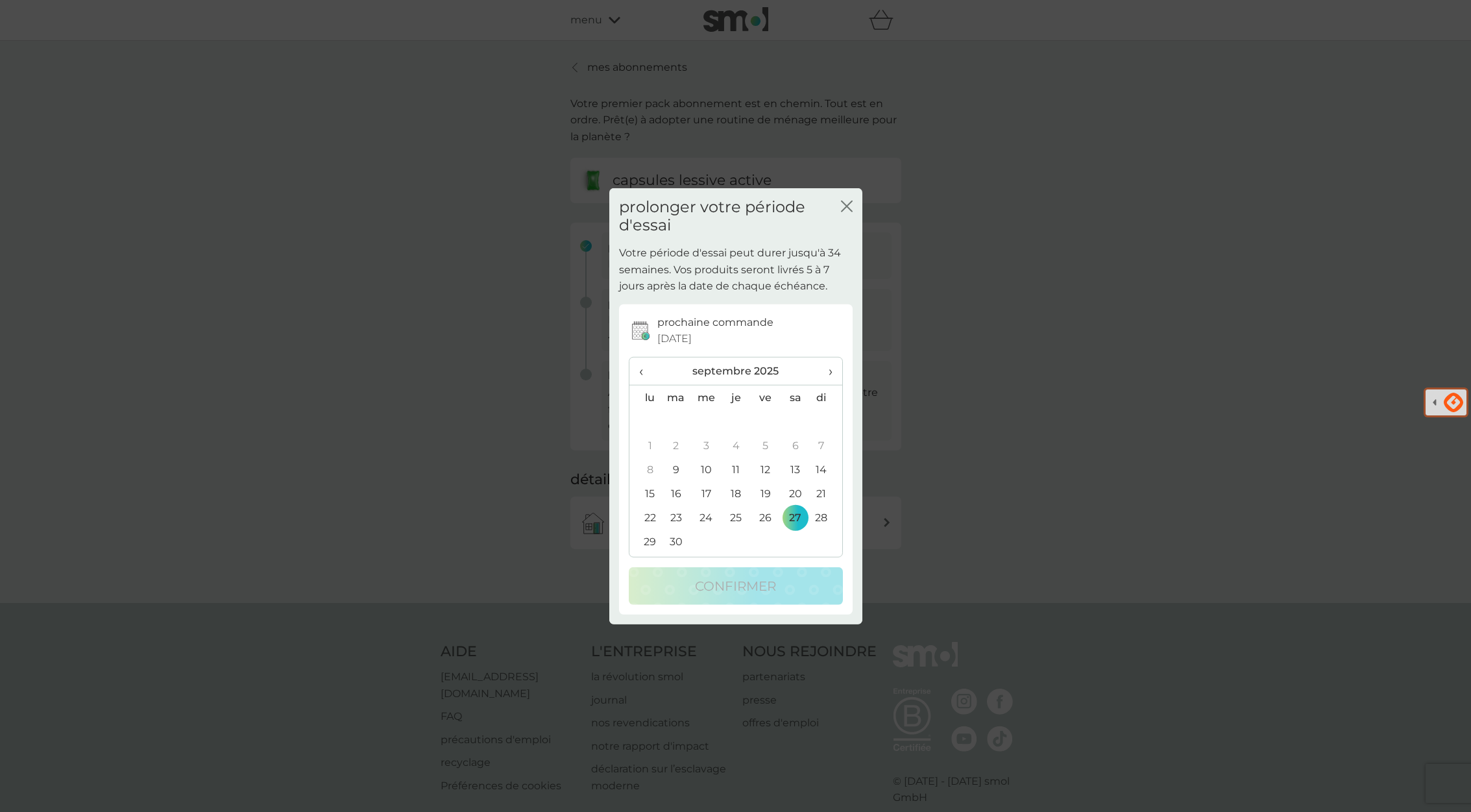
click at [851, 208] on icon "fermer" at bounding box center [846, 205] width 11 height 11
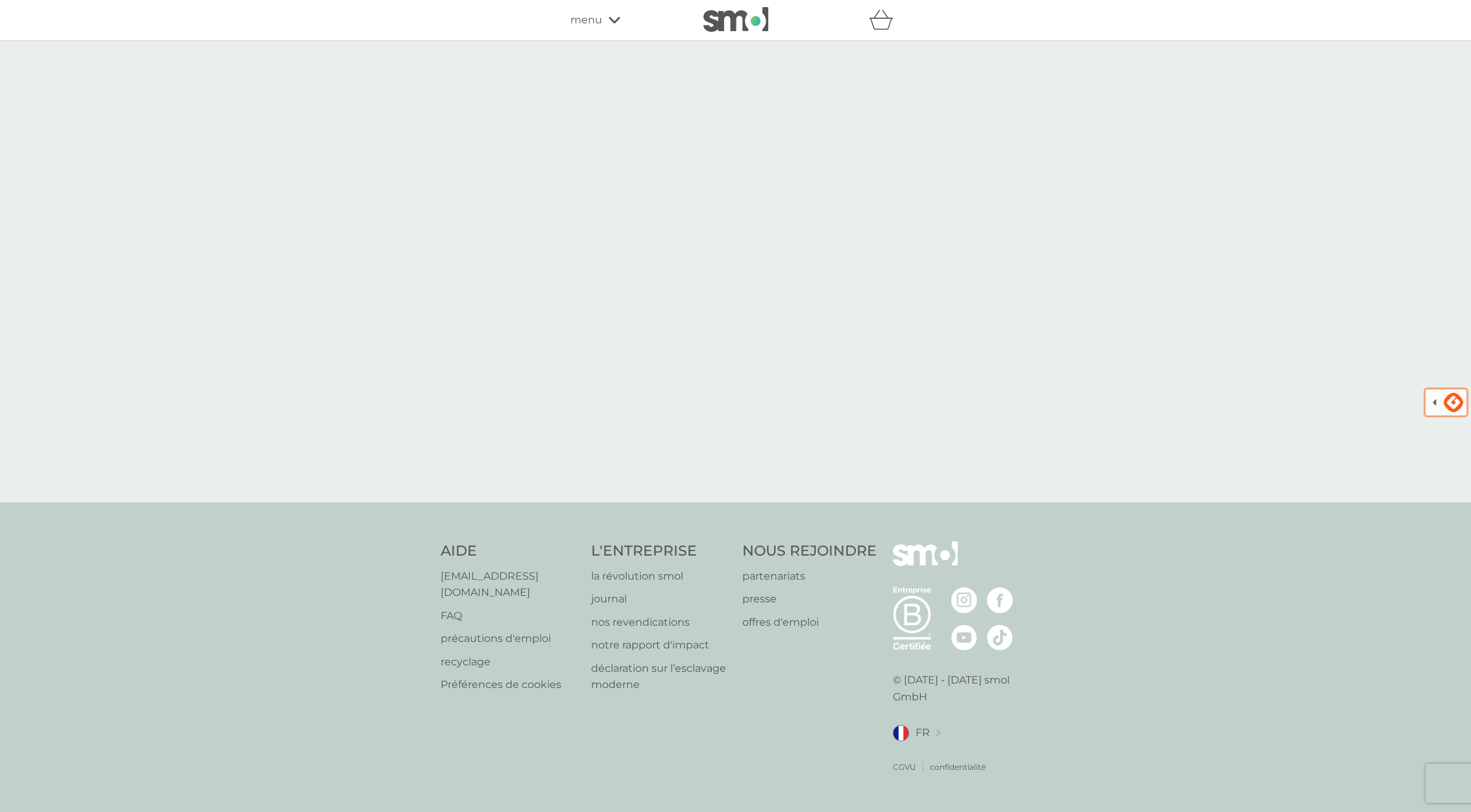
select select "84"
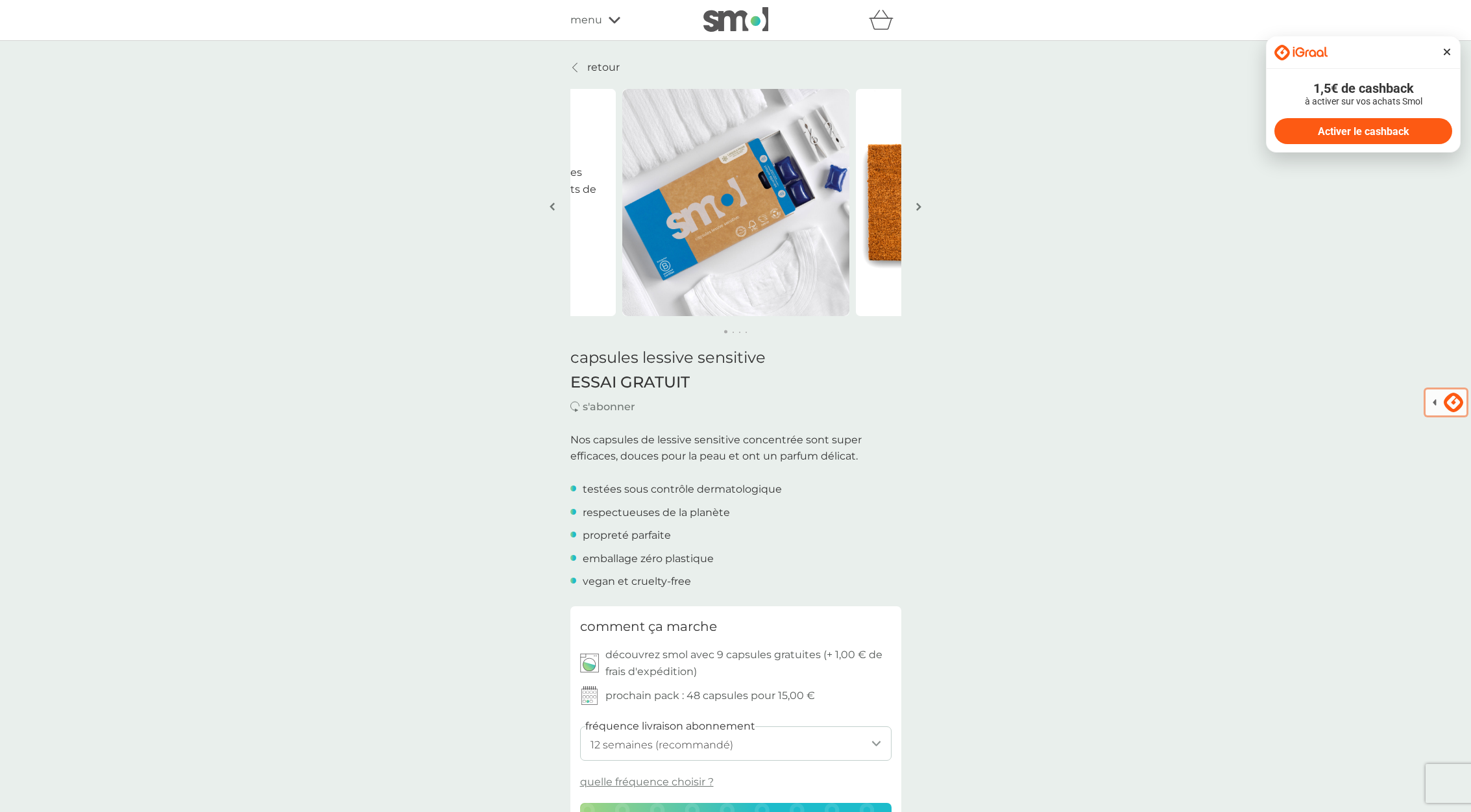
click at [613, 18] on icon at bounding box center [615, 20] width 11 height 8
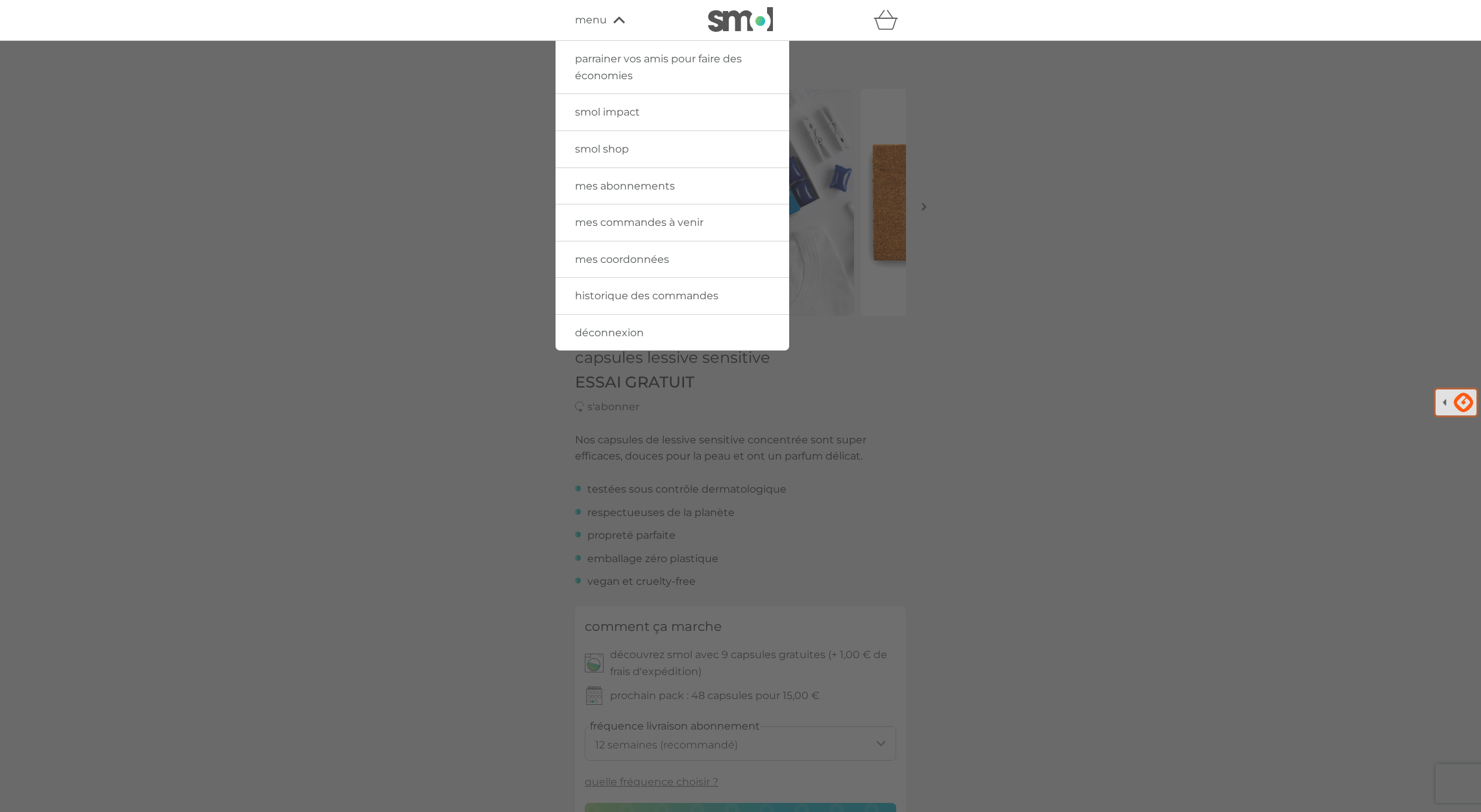
click at [1081, 243] on div at bounding box center [740, 447] width 1481 height 812
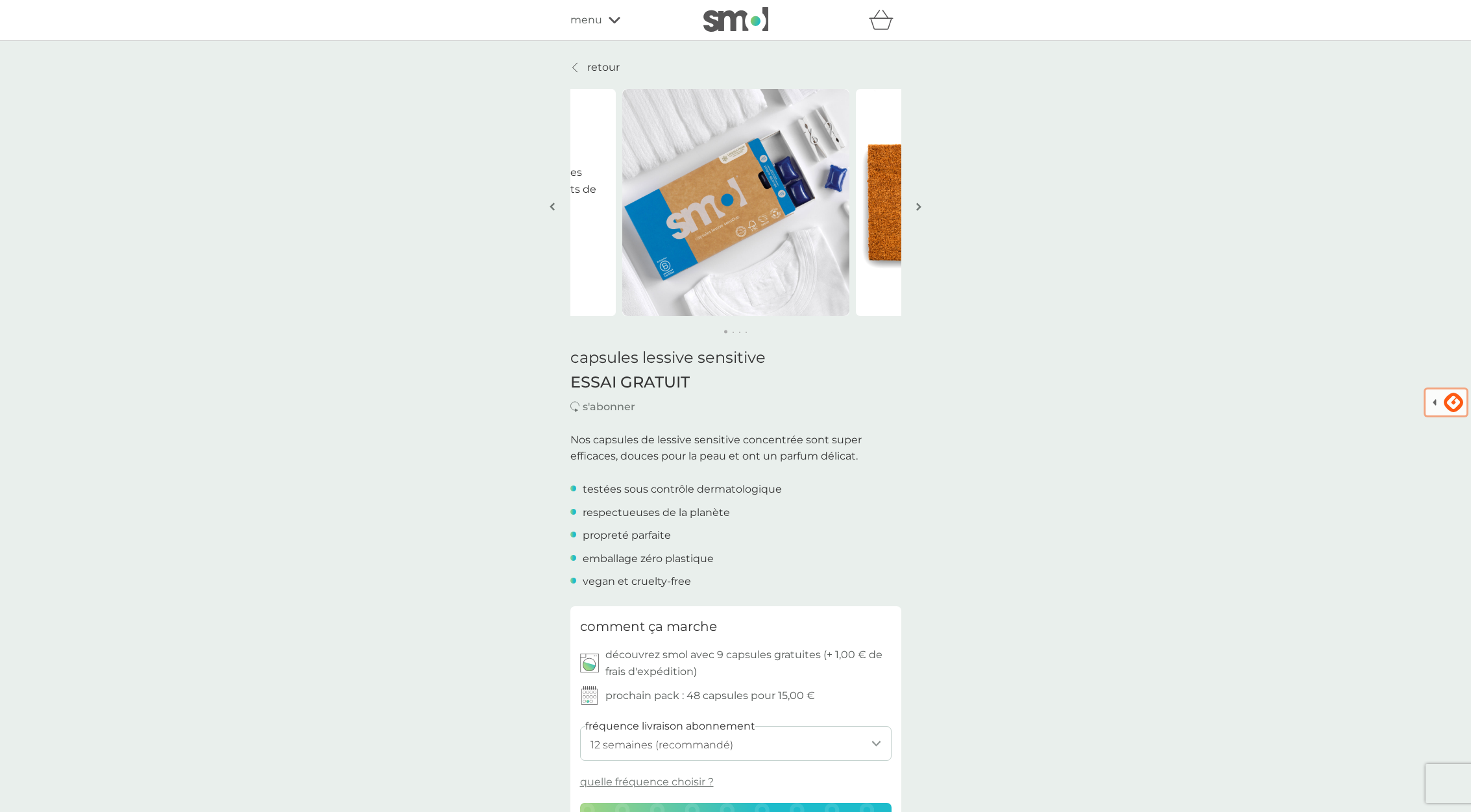
click at [612, 20] on icon at bounding box center [615, 20] width 11 height 6
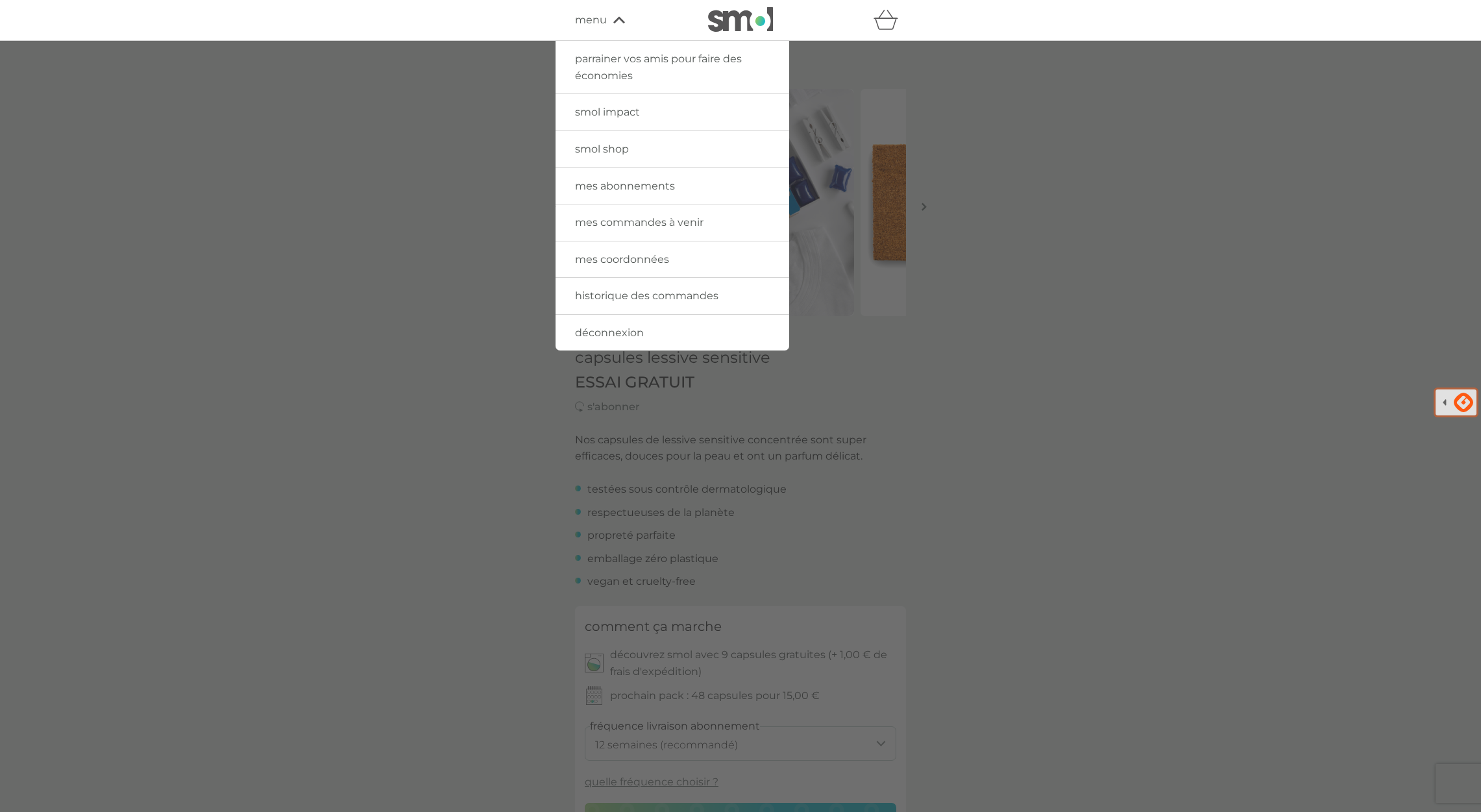
click at [619, 186] on span "mes abonnements" at bounding box center [625, 186] width 100 height 12
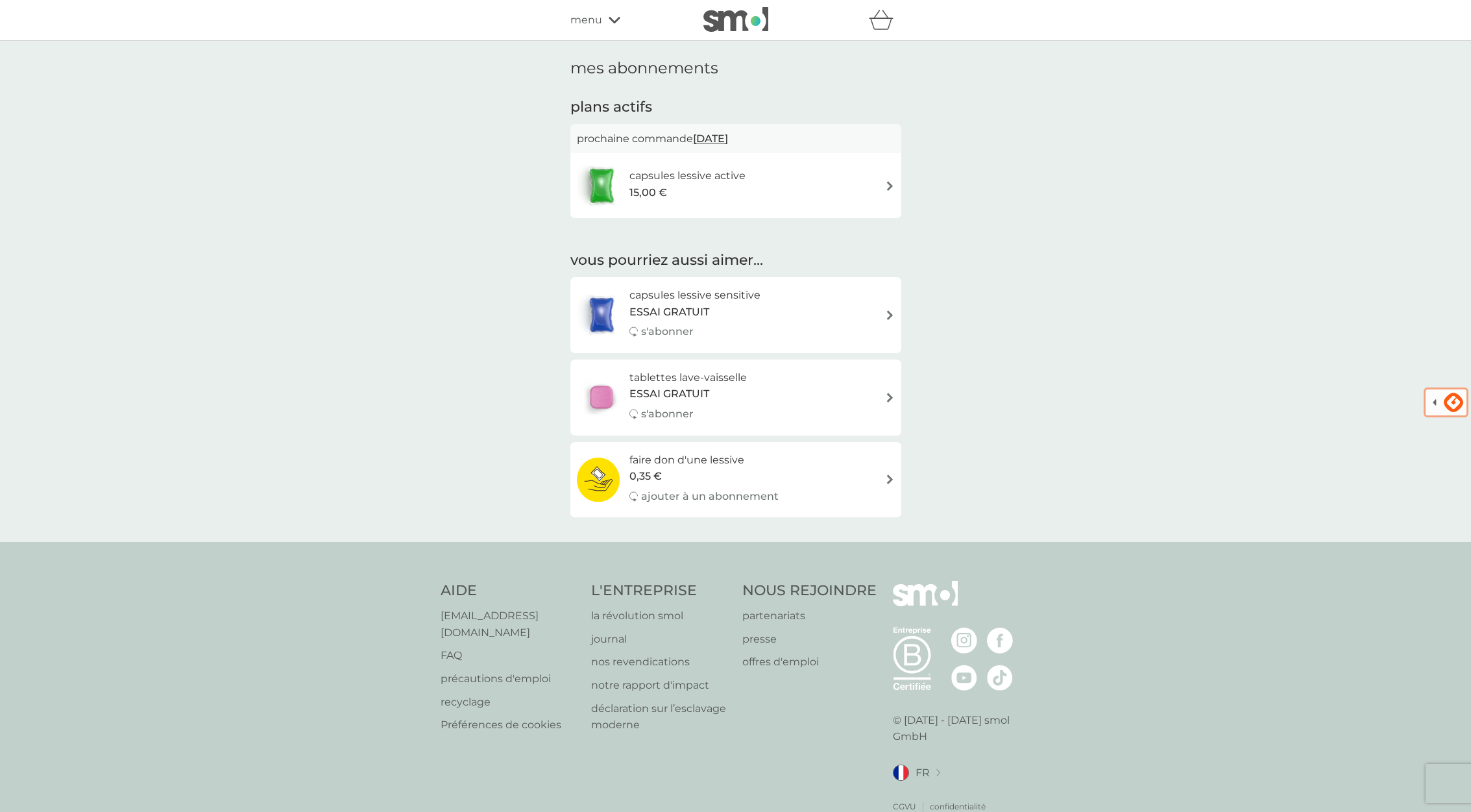
click at [871, 182] on div "capsules lessive active 15,00 €" at bounding box center [736, 186] width 318 height 46
